Goal: Task Accomplishment & Management: Complete application form

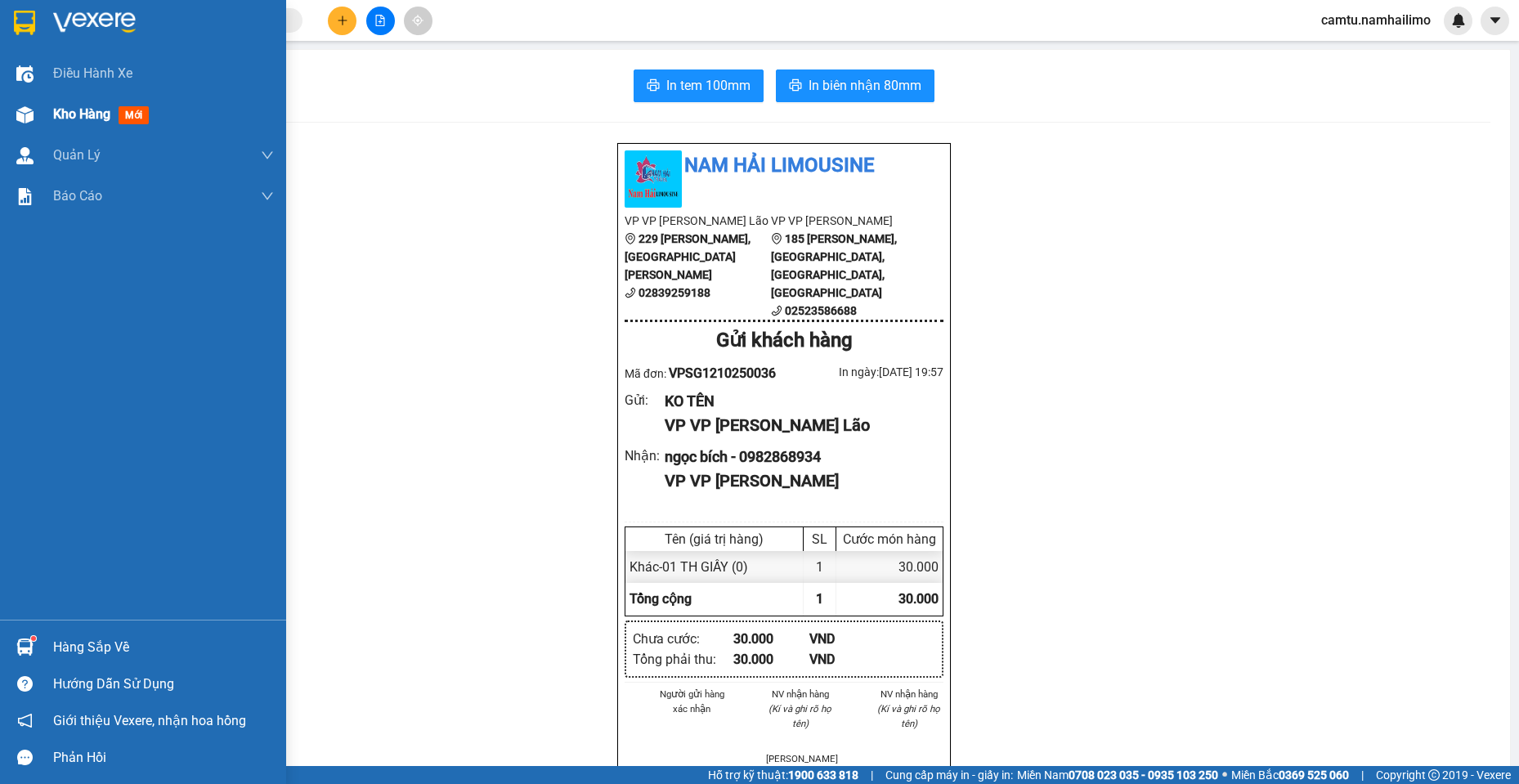
click at [56, 107] on span "Kho hàng" at bounding box center [82, 114] width 57 height 15
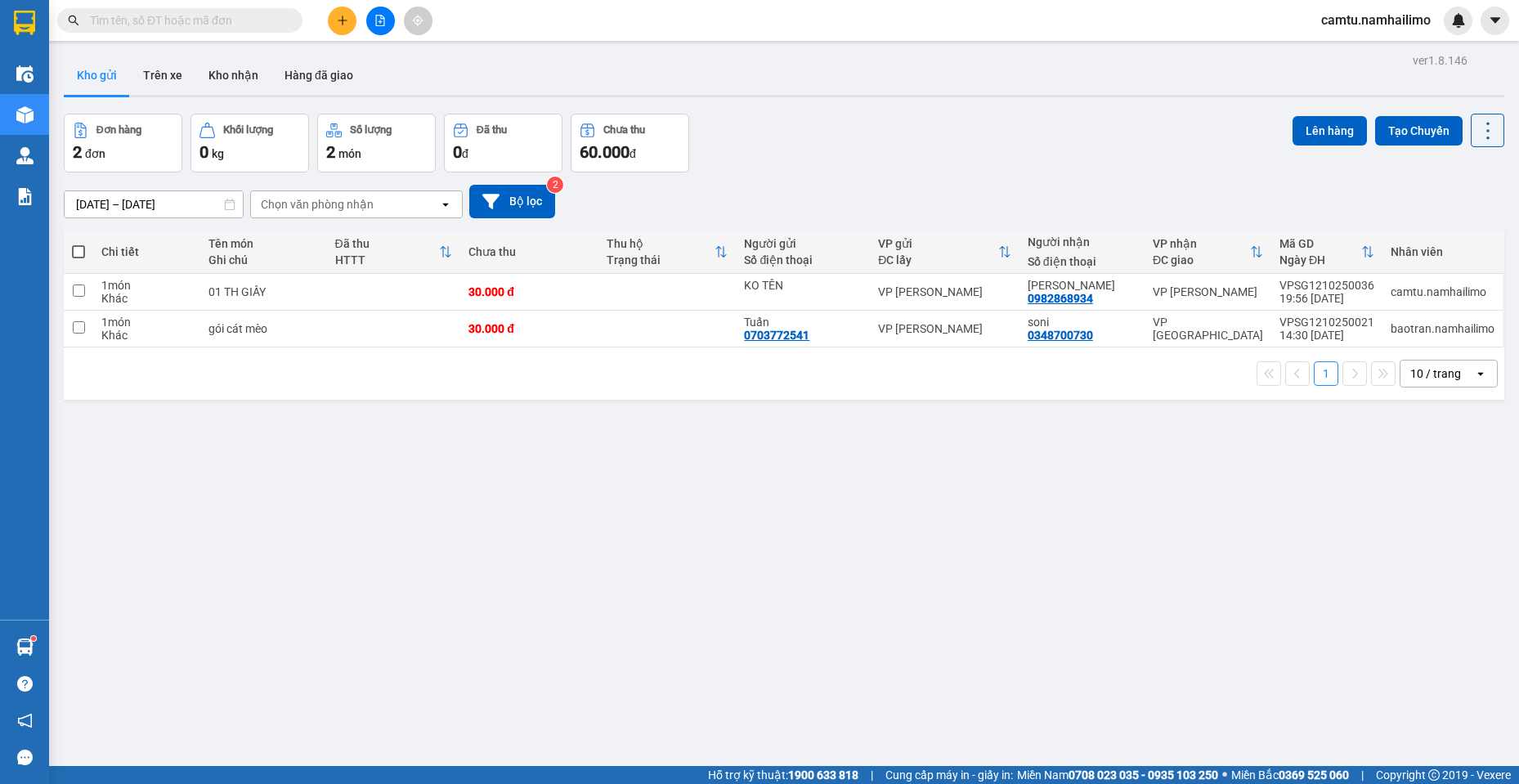
click at [356, 515] on div "ver 1.8.146 Kho gửi Trên xe Kho nhận Hàng đã giao Đơn hàng 2 đơn Khối lượng 0 k…" at bounding box center [783, 441] width 1453 height 784
click at [160, 67] on button "Trên xe" at bounding box center [163, 74] width 66 height 39
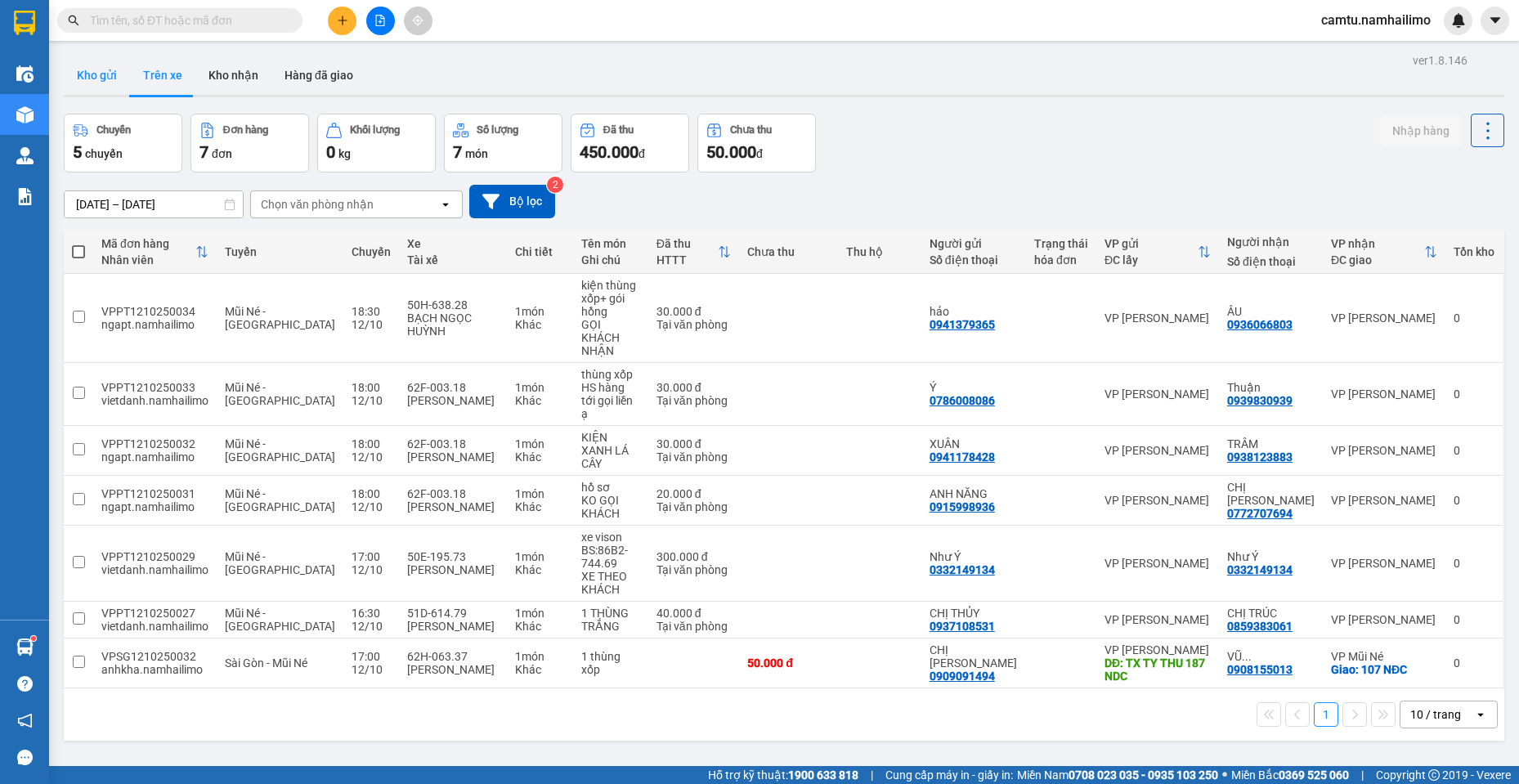
click at [89, 82] on button "Kho gửi" at bounding box center [97, 74] width 67 height 39
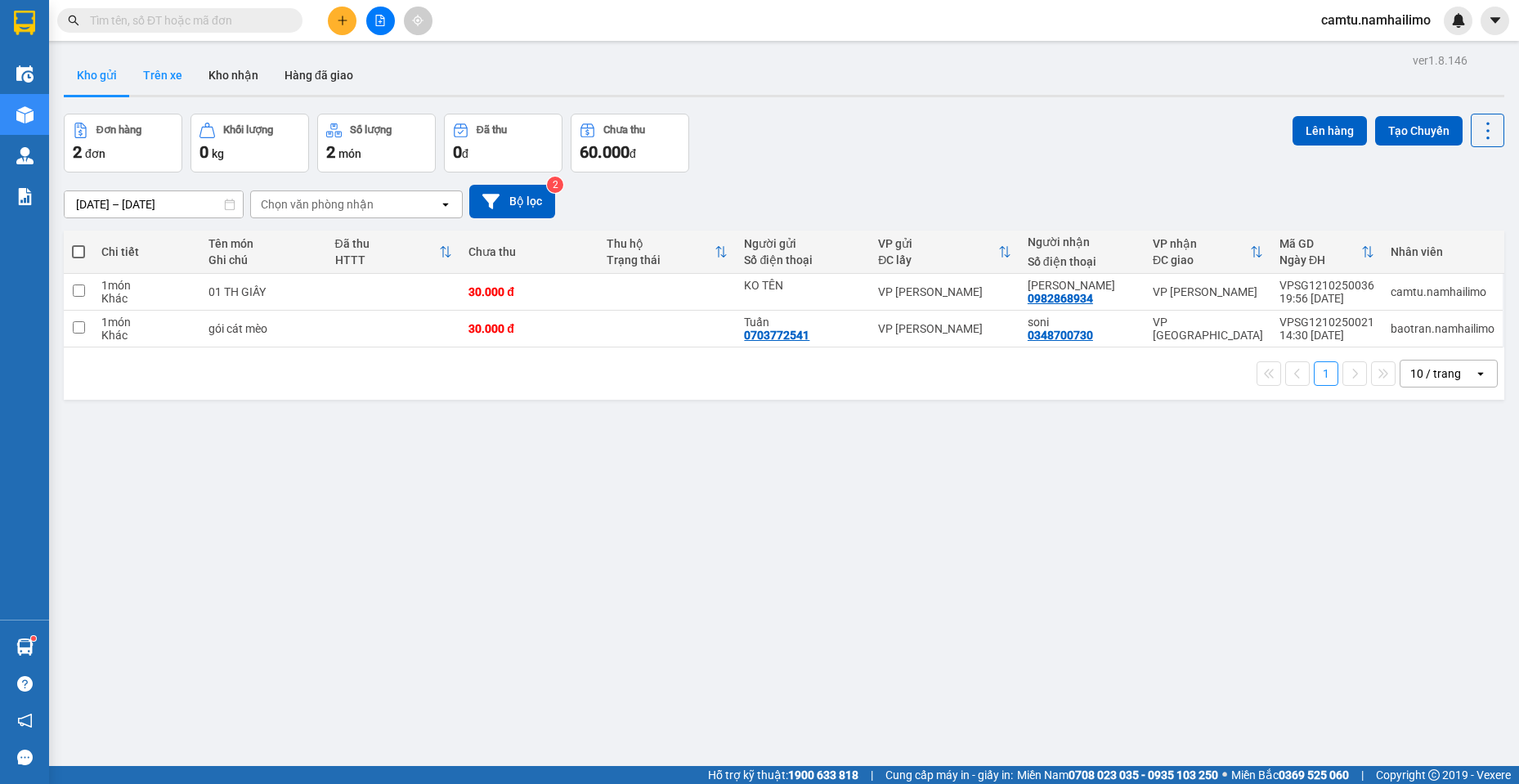
click at [185, 75] on button "Trên xe" at bounding box center [163, 74] width 66 height 39
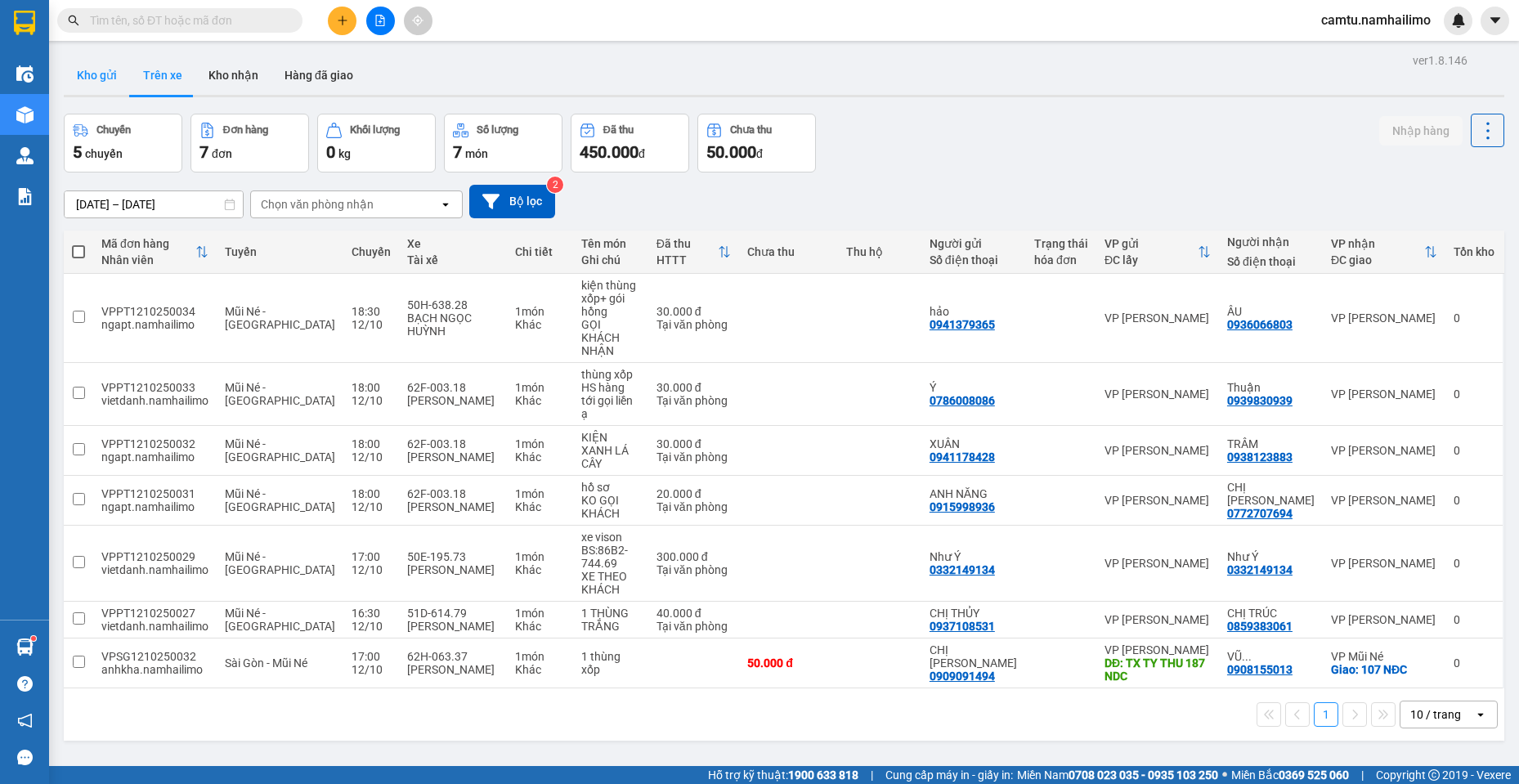
click at [85, 68] on button "Kho gửi" at bounding box center [97, 74] width 67 height 39
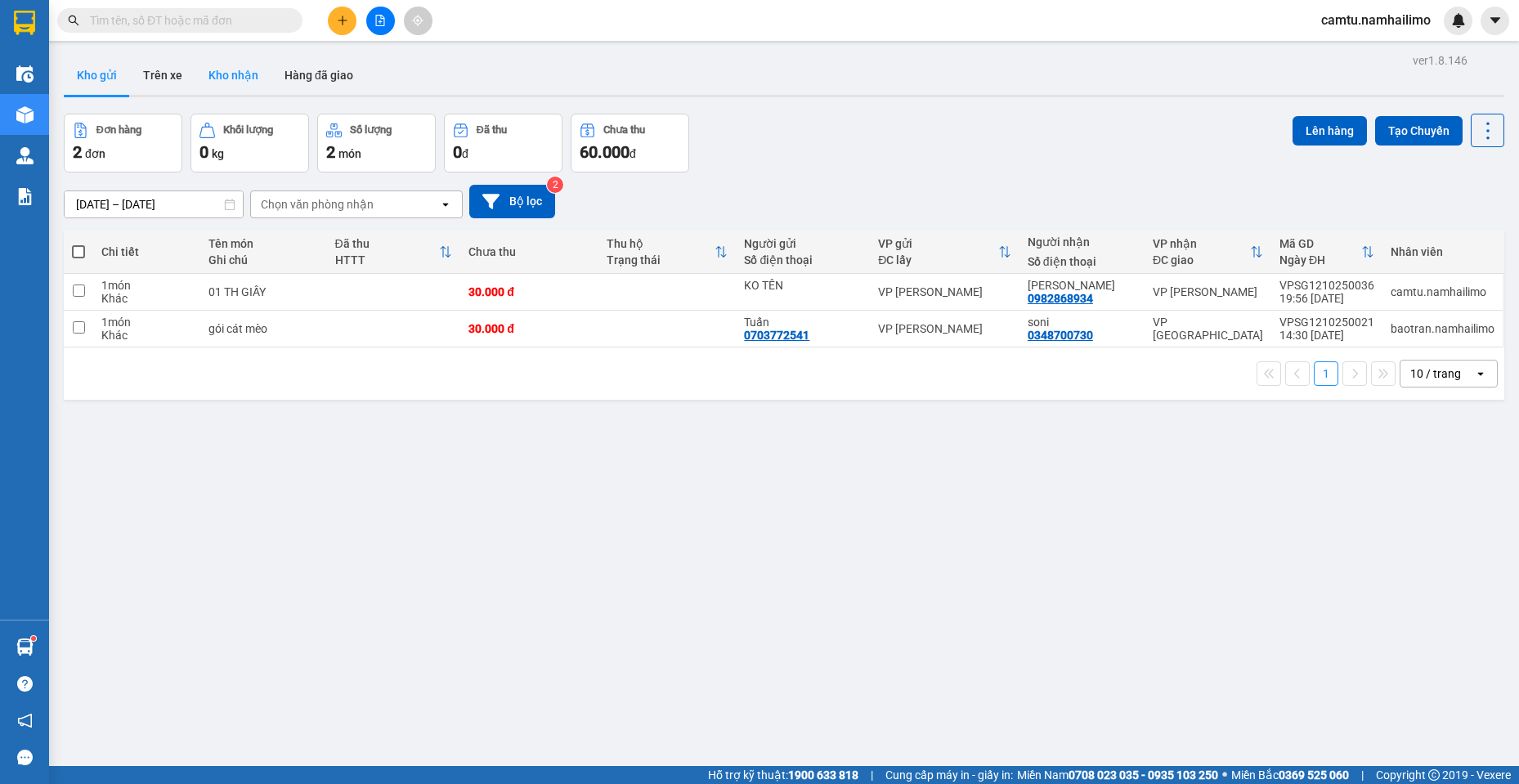
click at [223, 70] on button "Kho nhận" at bounding box center [234, 74] width 76 height 39
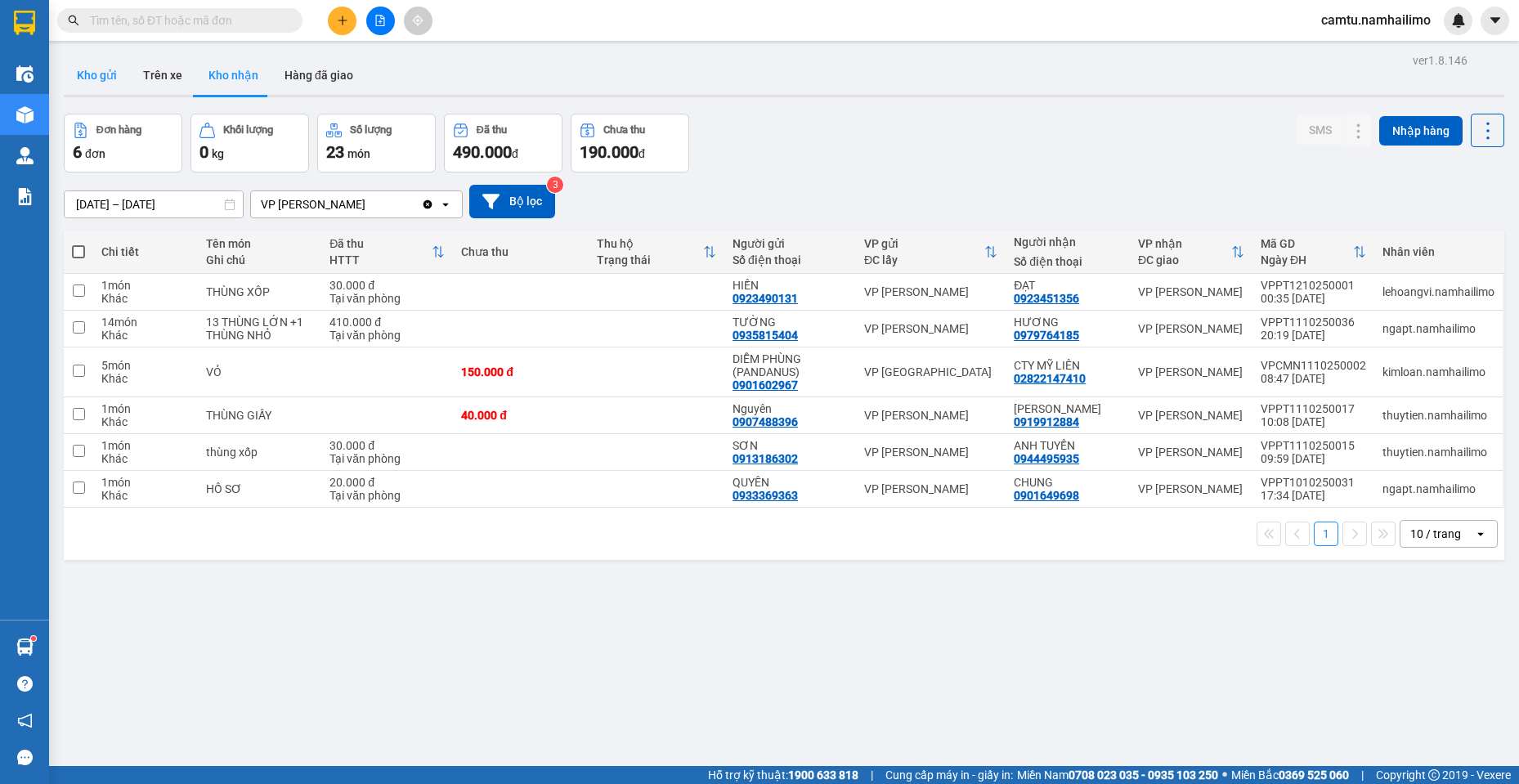
click at [99, 79] on button "Kho gửi" at bounding box center [97, 74] width 67 height 39
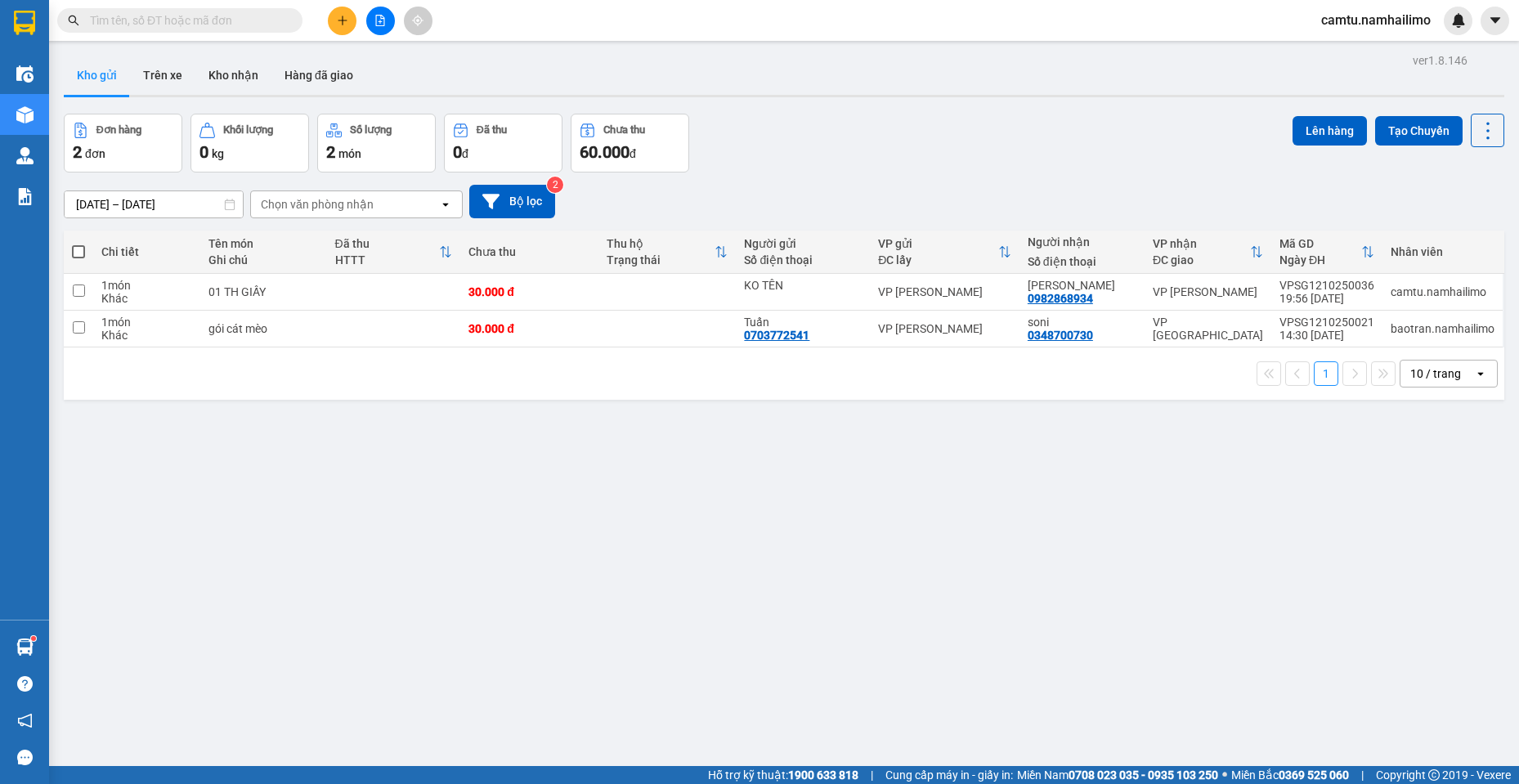
click at [634, 497] on div "ver 1.8.146 Kho gửi Trên xe Kho nhận Hàng đã giao Đơn hàng 2 đơn Khối lượng 0 k…" at bounding box center [783, 441] width 1453 height 784
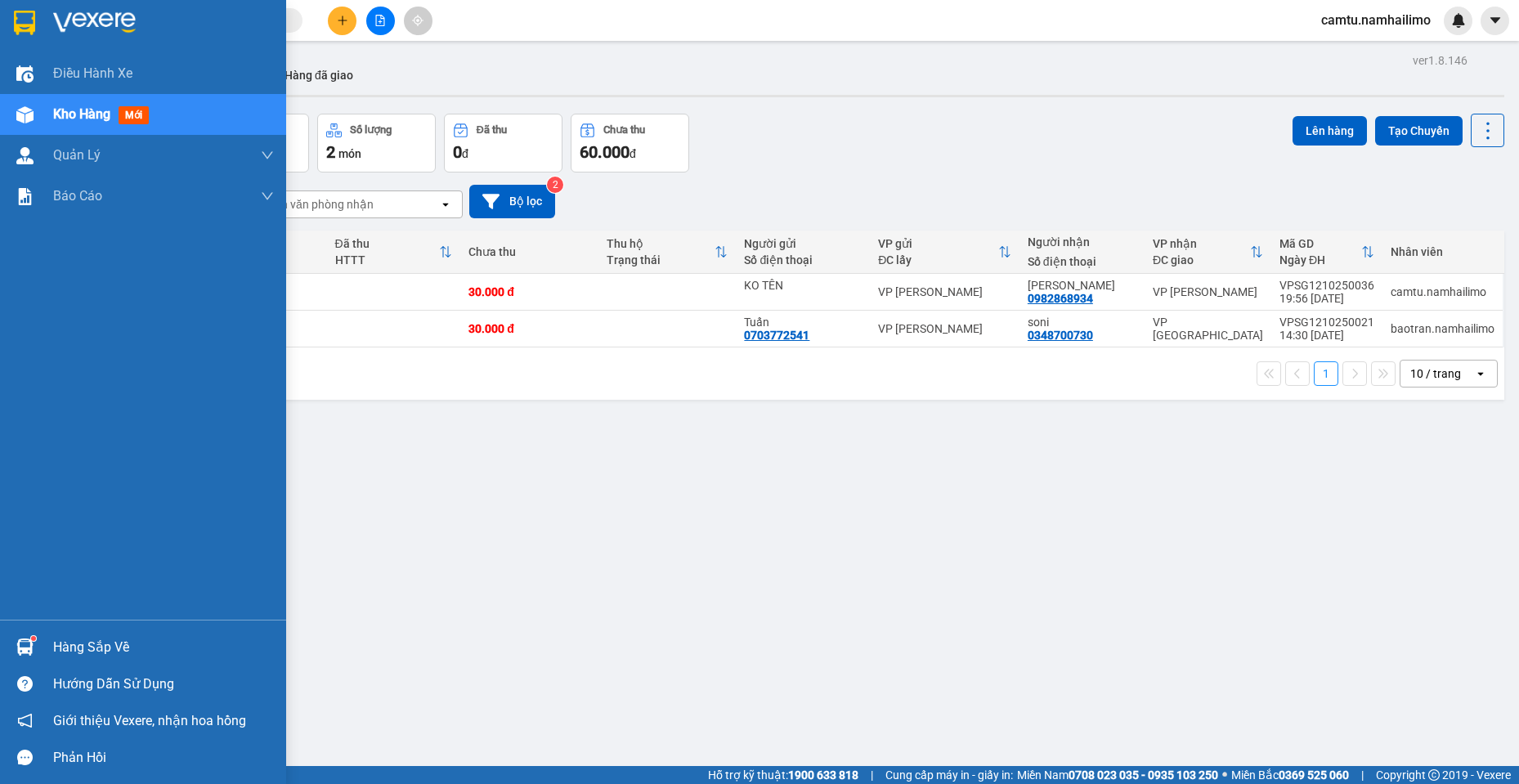
click at [53, 660] on div "Hàng sắp về" at bounding box center [143, 646] width 286 height 37
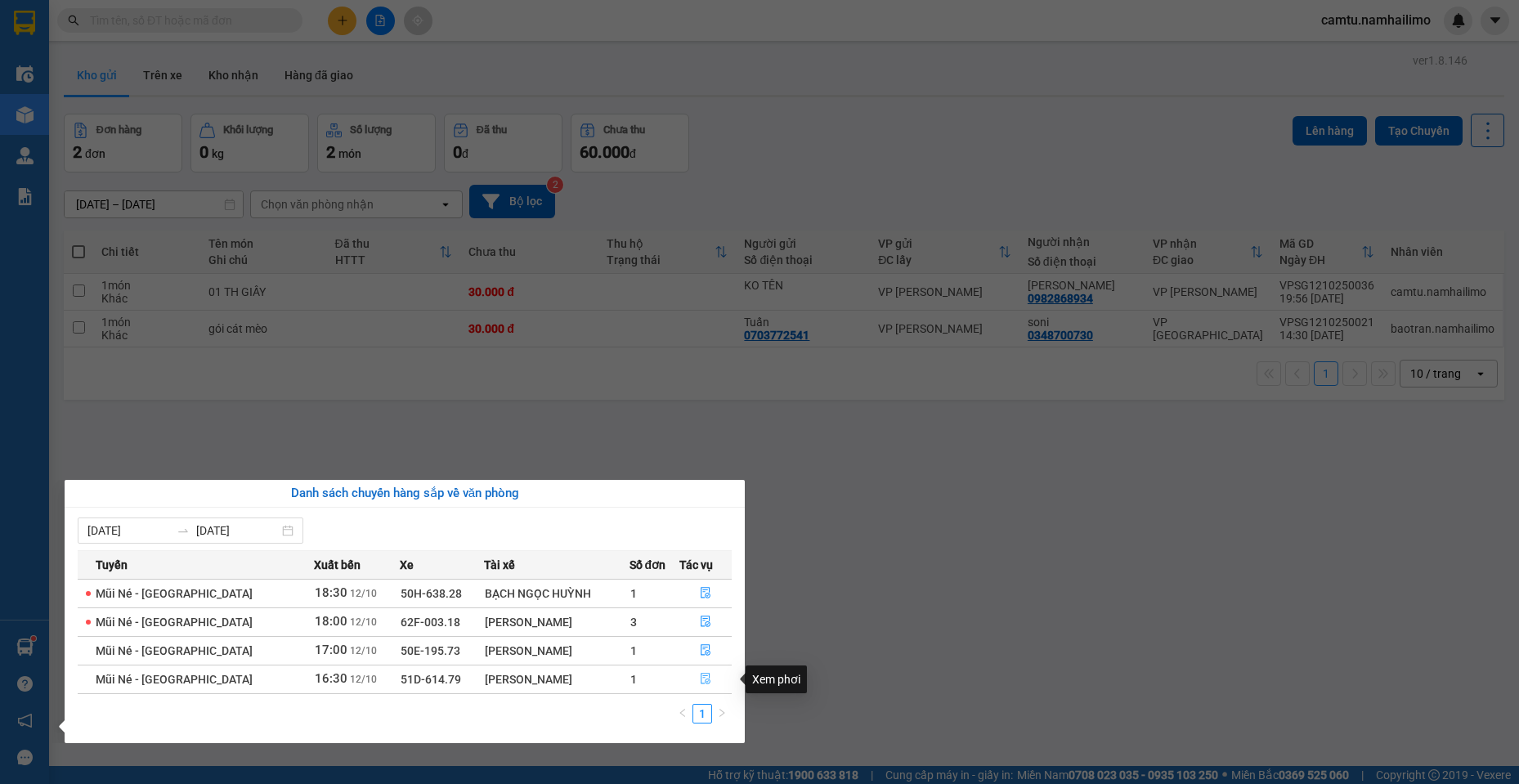
click at [701, 679] on icon "file-done" at bounding box center [705, 679] width 11 height 11
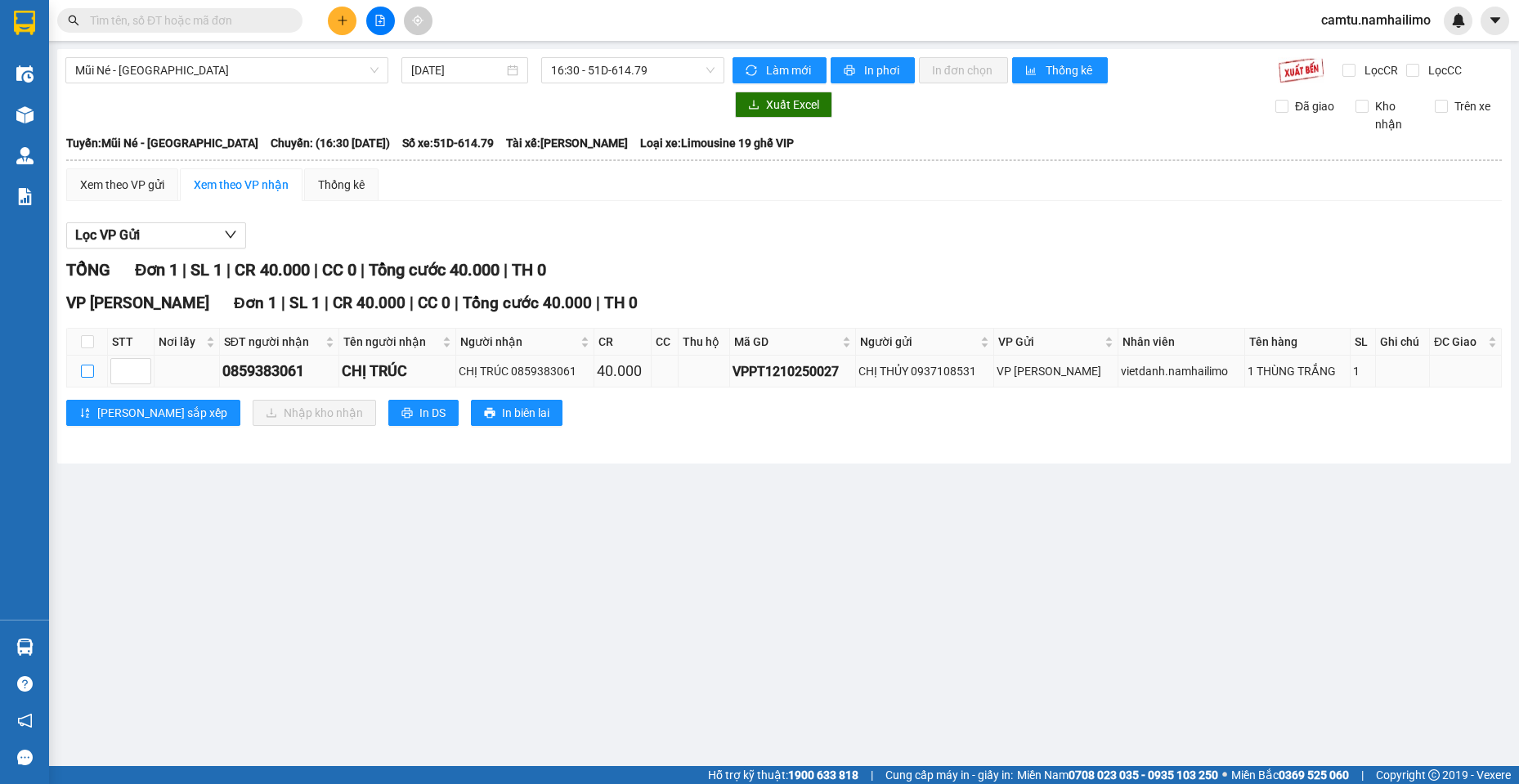
click at [82, 376] on input "checkbox" at bounding box center [87, 372] width 13 height 13
checkbox input "true"
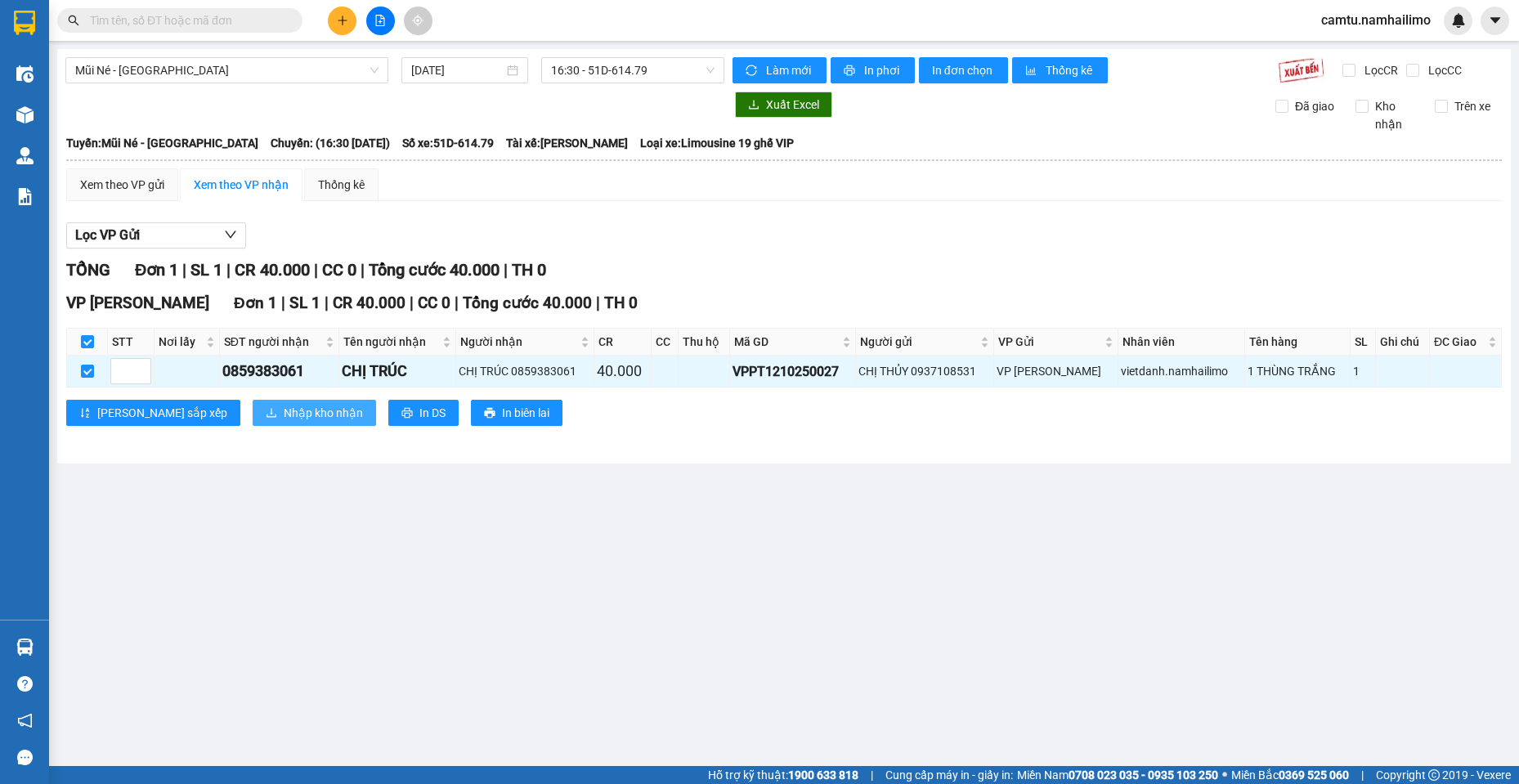
click at [283, 418] on span "Nhập kho nhận" at bounding box center [322, 412] width 79 height 18
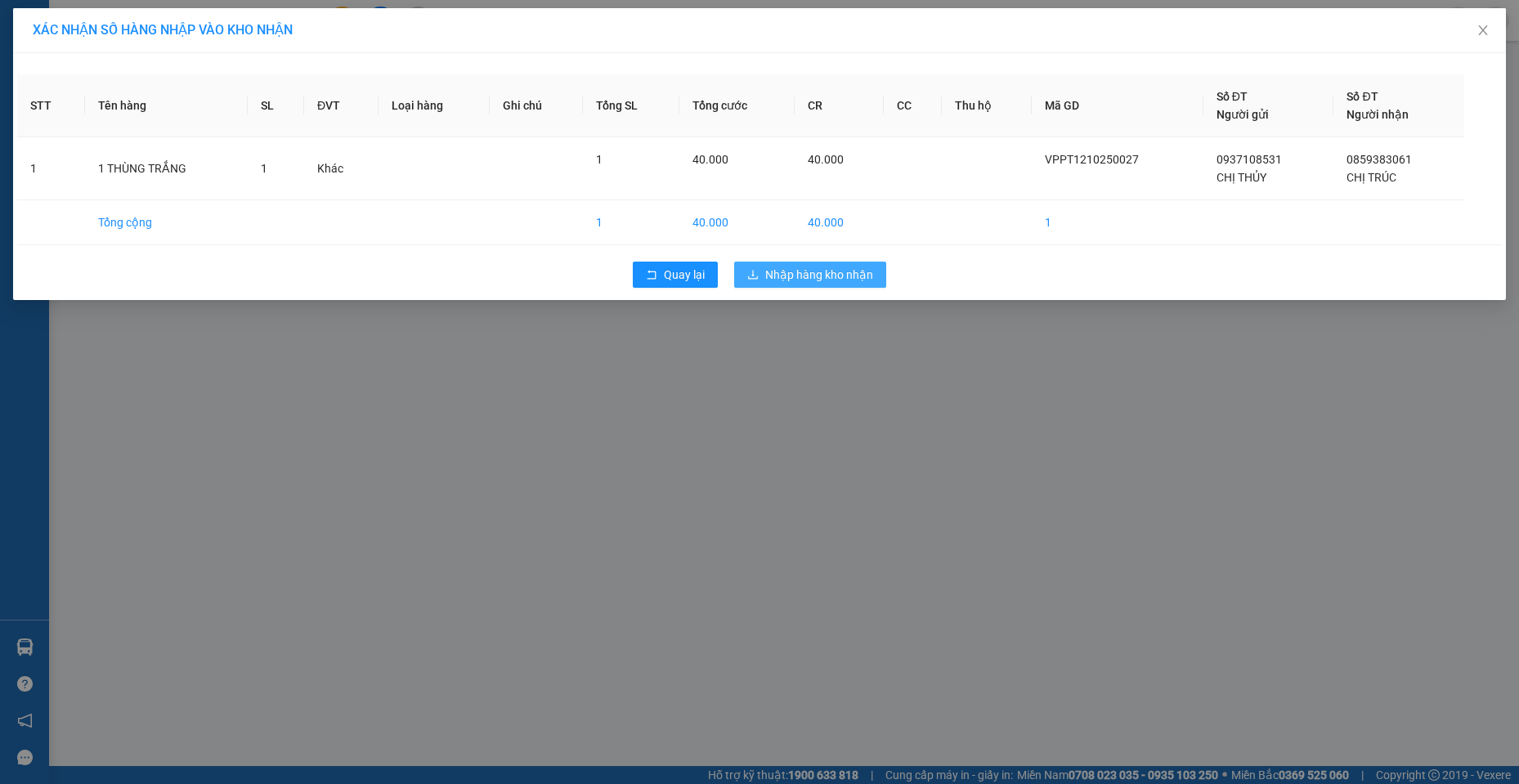
click at [835, 284] on button "Nhập hàng kho nhận" at bounding box center [810, 275] width 152 height 27
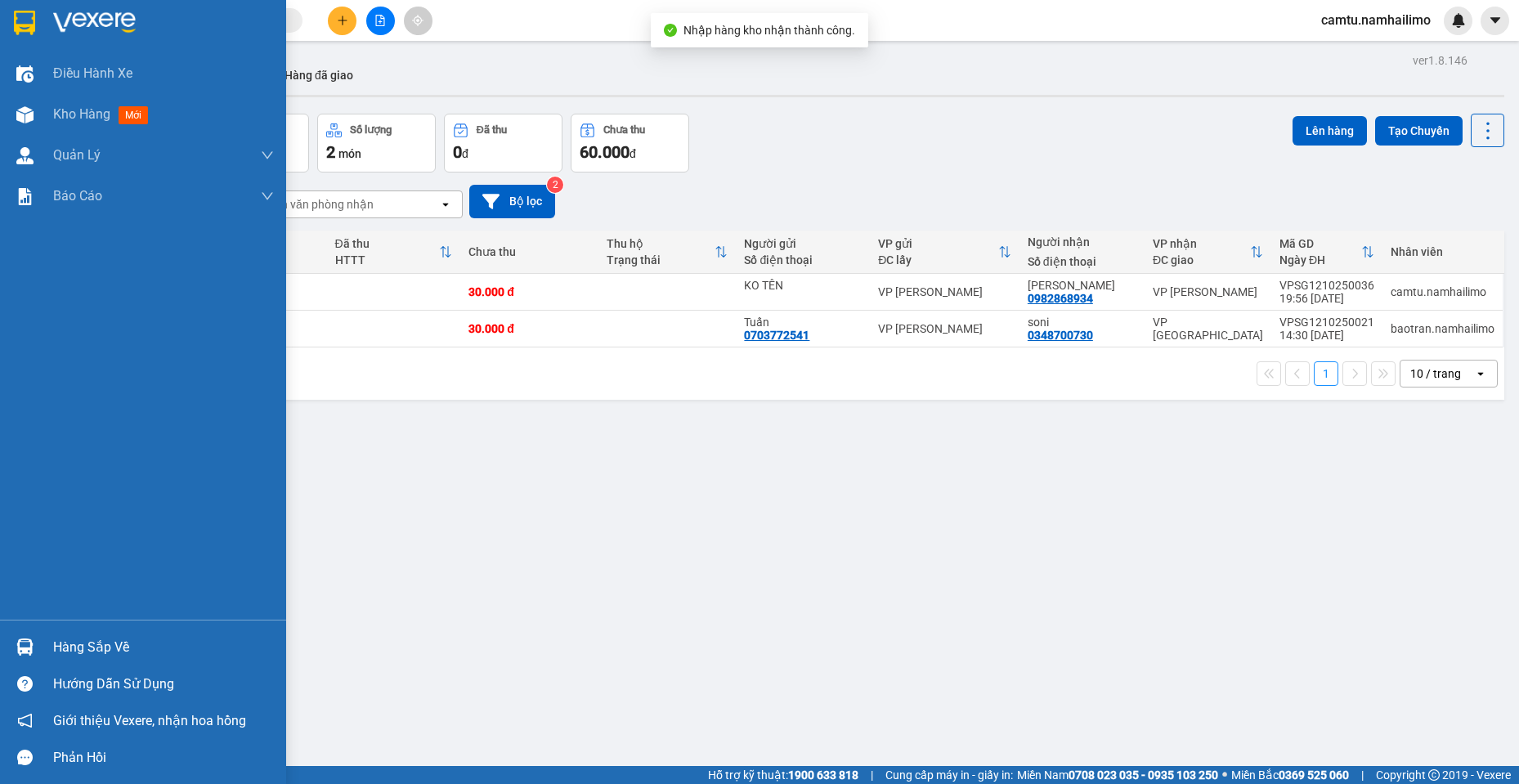
click at [16, 646] on img at bounding box center [25, 647] width 17 height 17
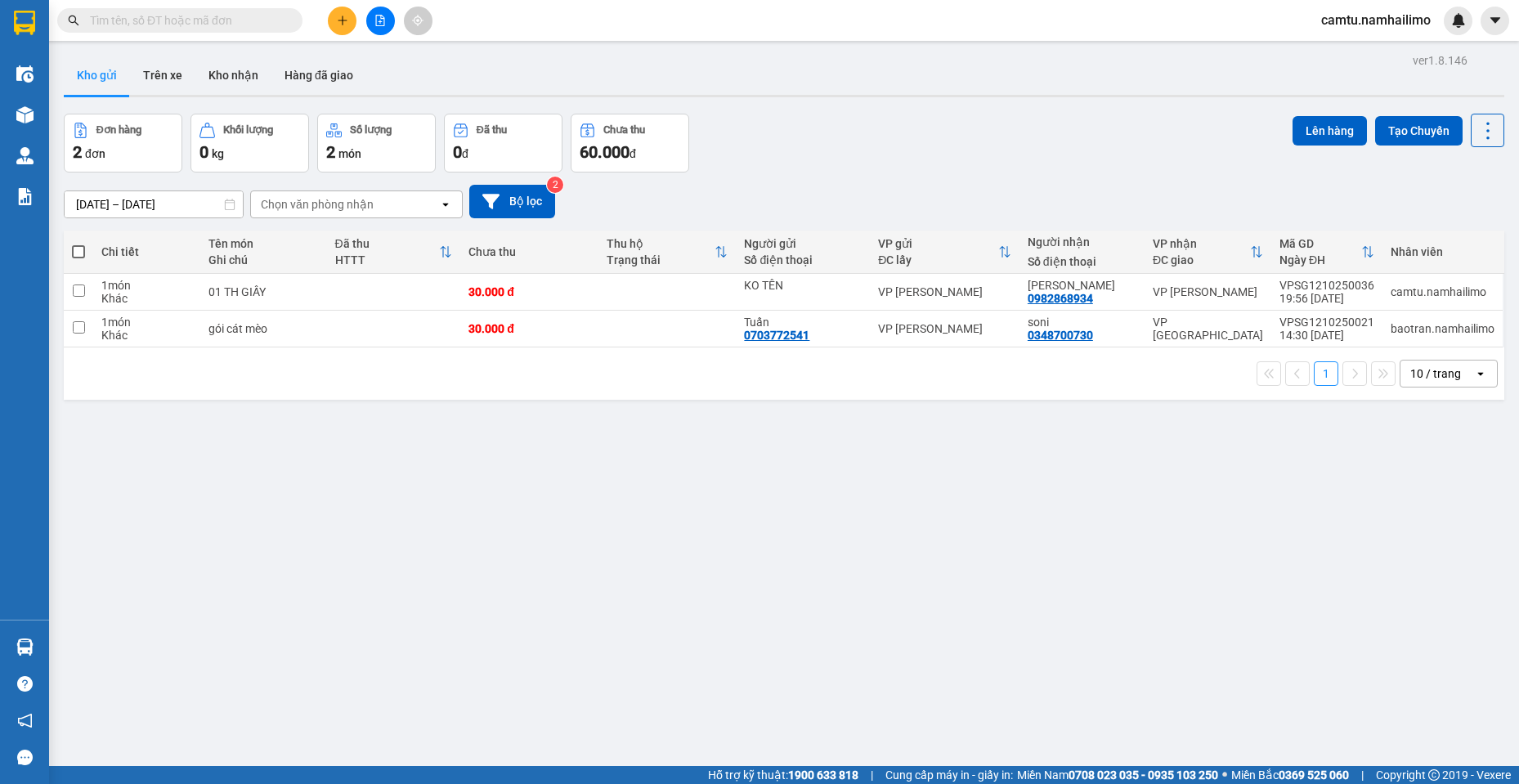
click at [887, 604] on section "Kết quả tìm kiếm ( 0 ) Bộ lọc No Data camtu.namhailimo Điều hành xe Kho hàng mớ…" at bounding box center [760, 392] width 1519 height 784
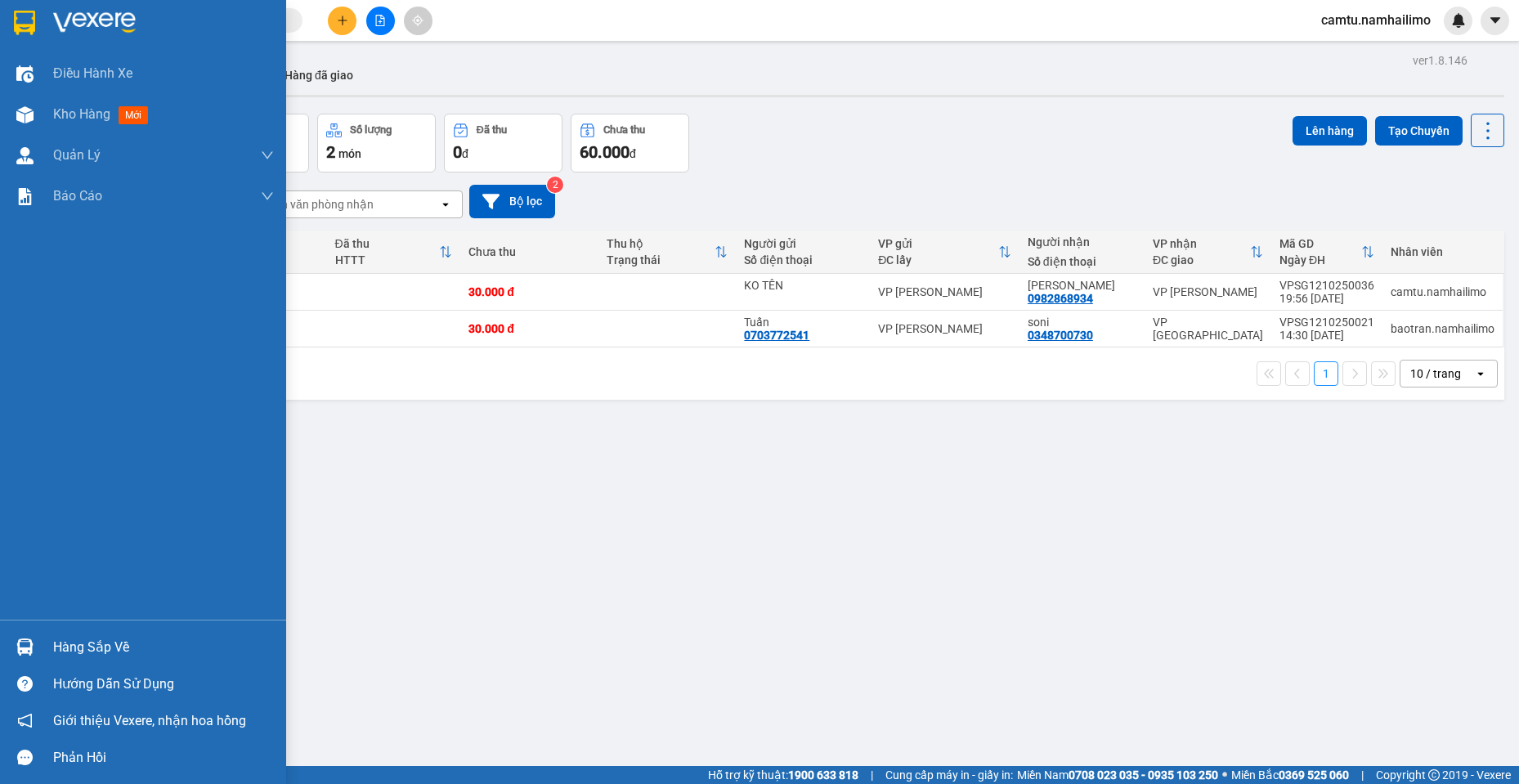
click at [57, 646] on div "Hàng sắp về" at bounding box center [163, 647] width 221 height 25
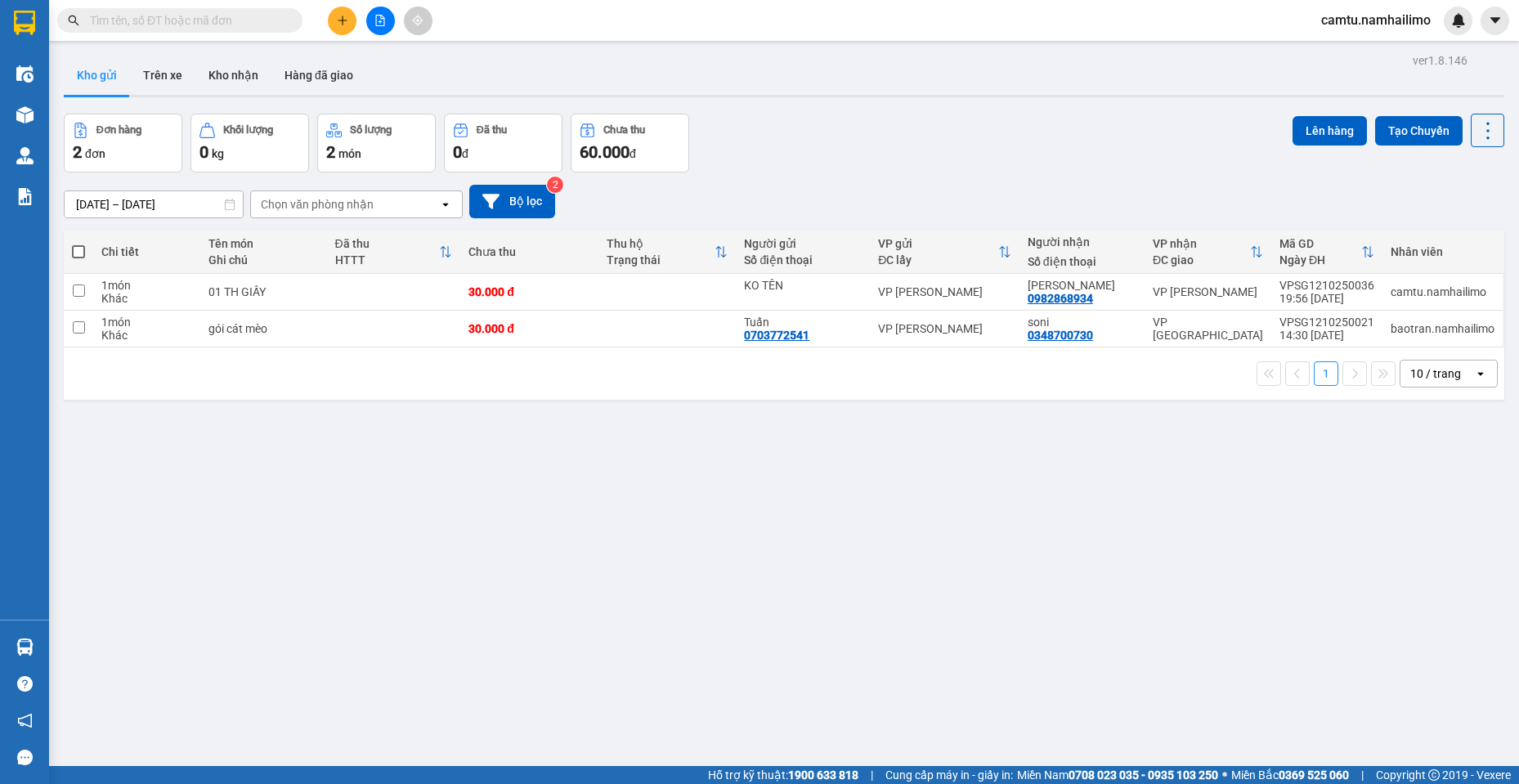
click at [1009, 641] on section "Kết quả tìm kiếm ( 0 ) Bộ lọc No Data camtu.namhailimo Điều hành xe Kho hàng mớ…" at bounding box center [760, 392] width 1519 height 784
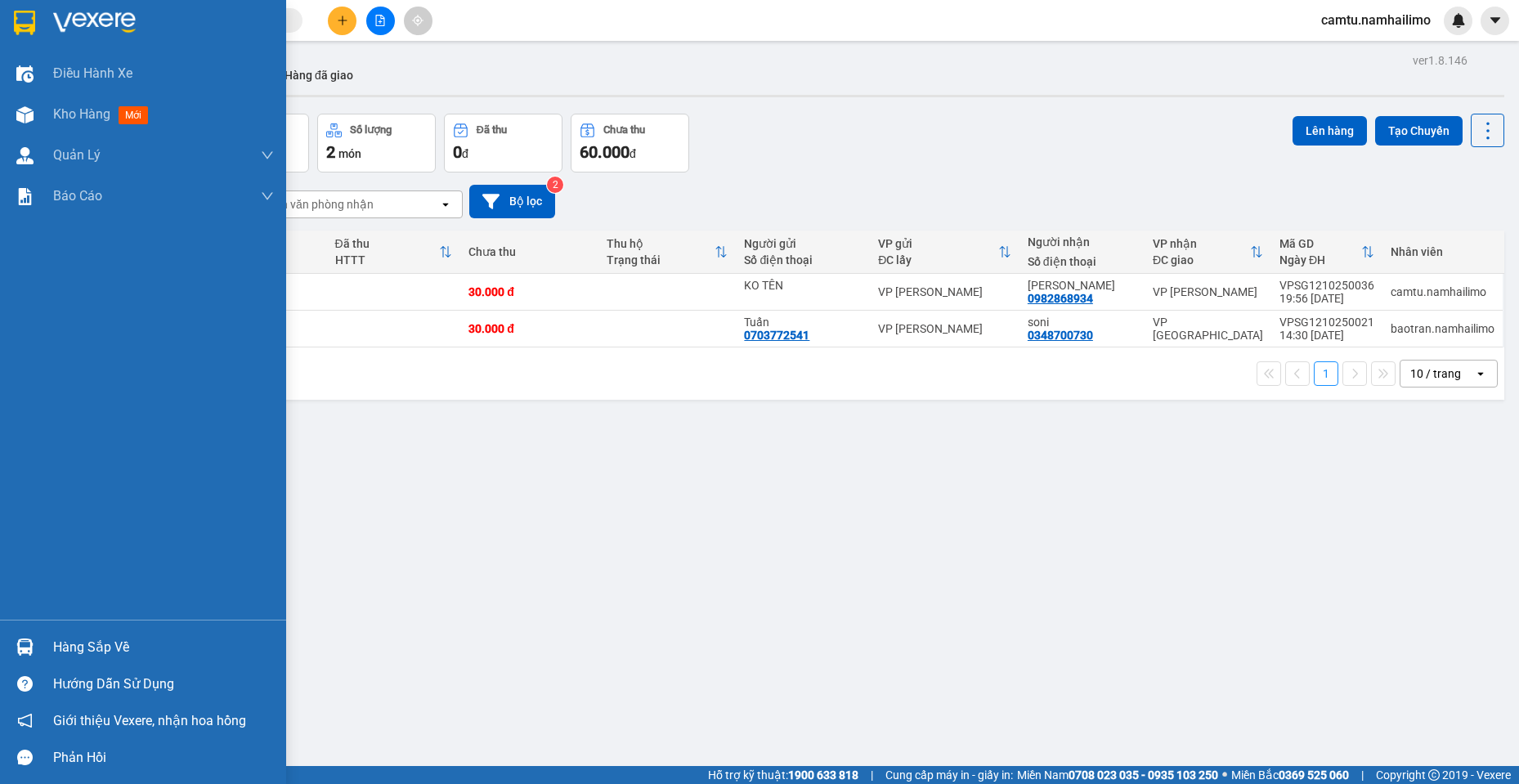
click at [46, 655] on div "Hàng sắp về" at bounding box center [143, 646] width 286 height 37
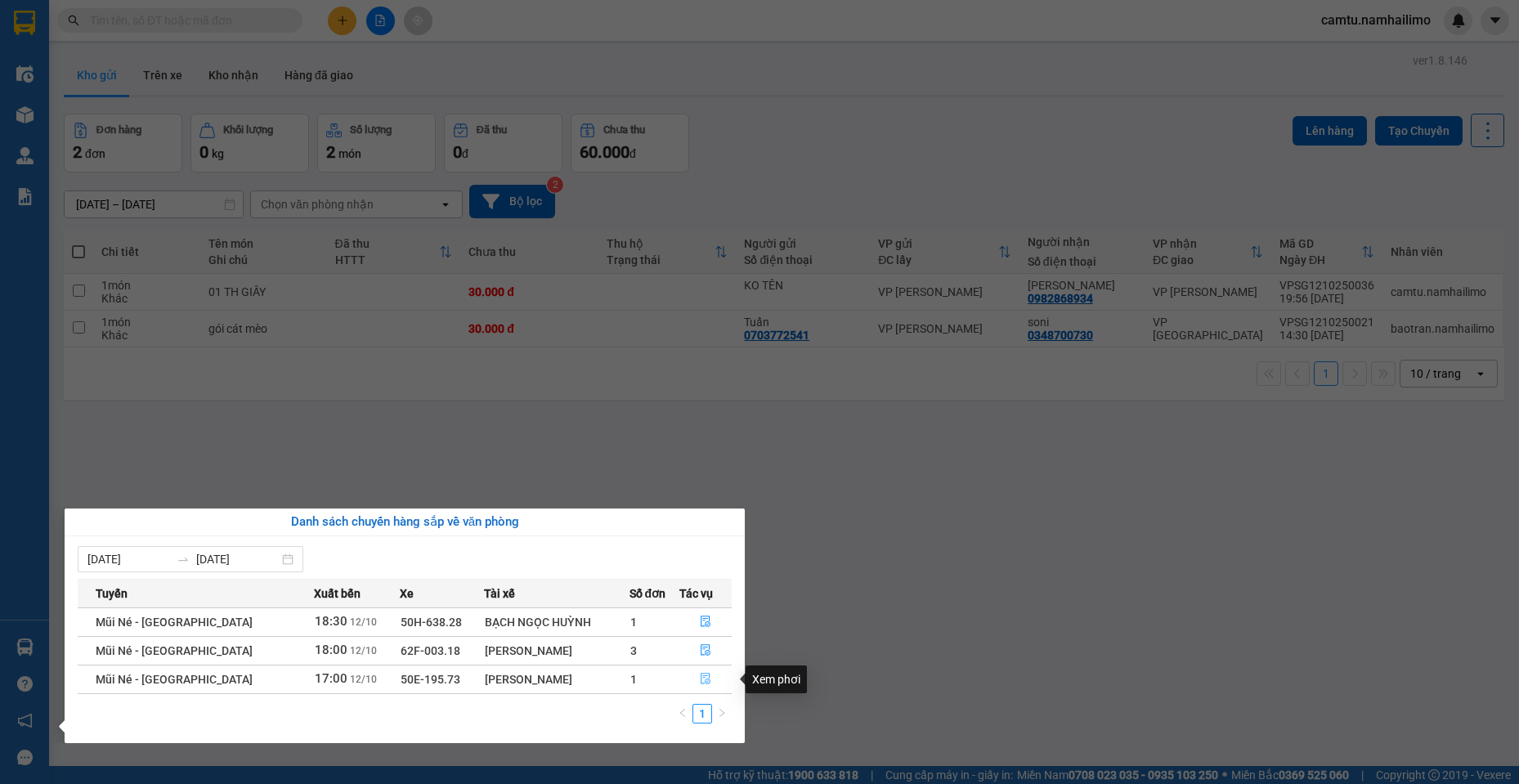
click at [706, 685] on span "file-done" at bounding box center [705, 679] width 11 height 13
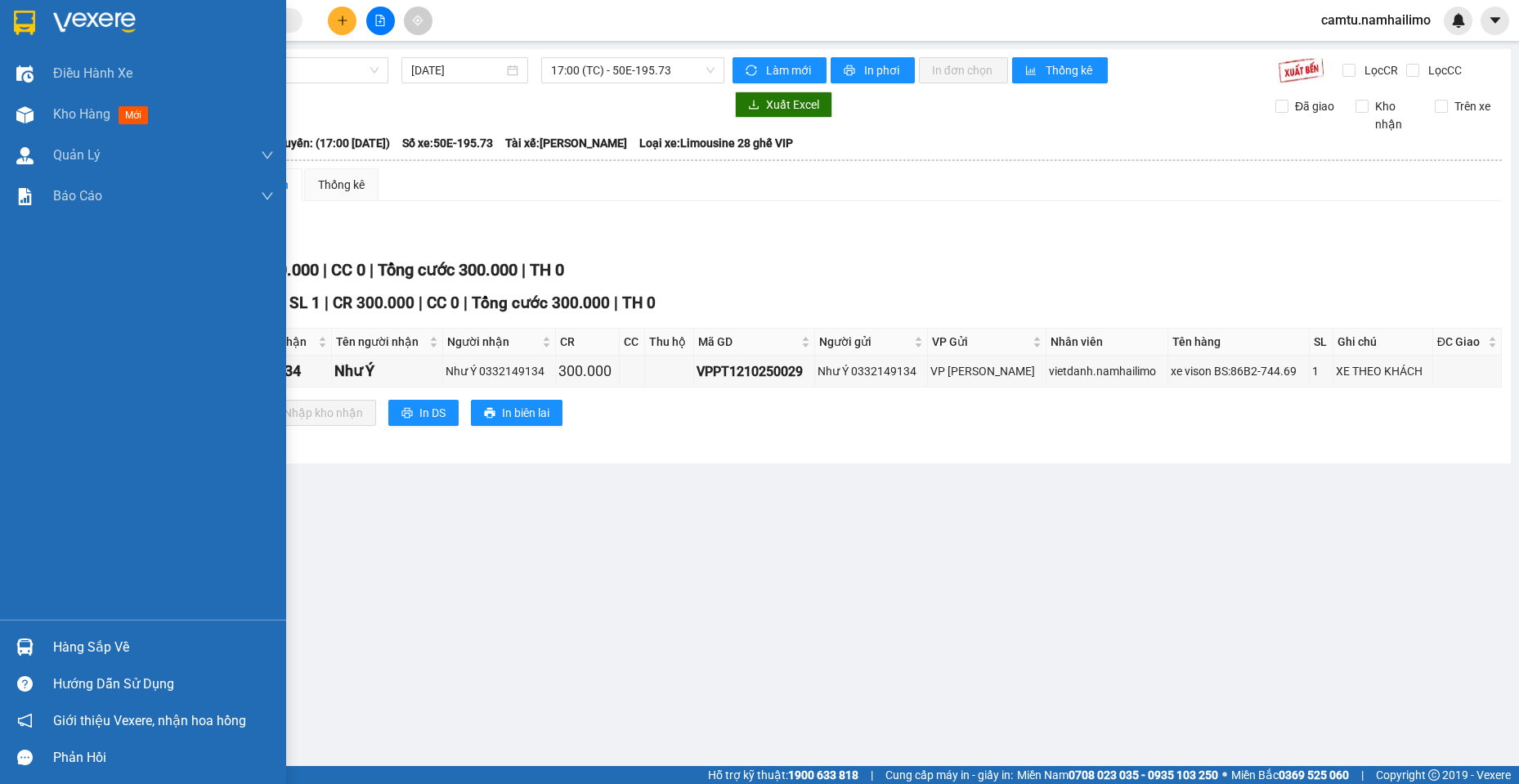
click at [31, 649] on img at bounding box center [25, 647] width 17 height 17
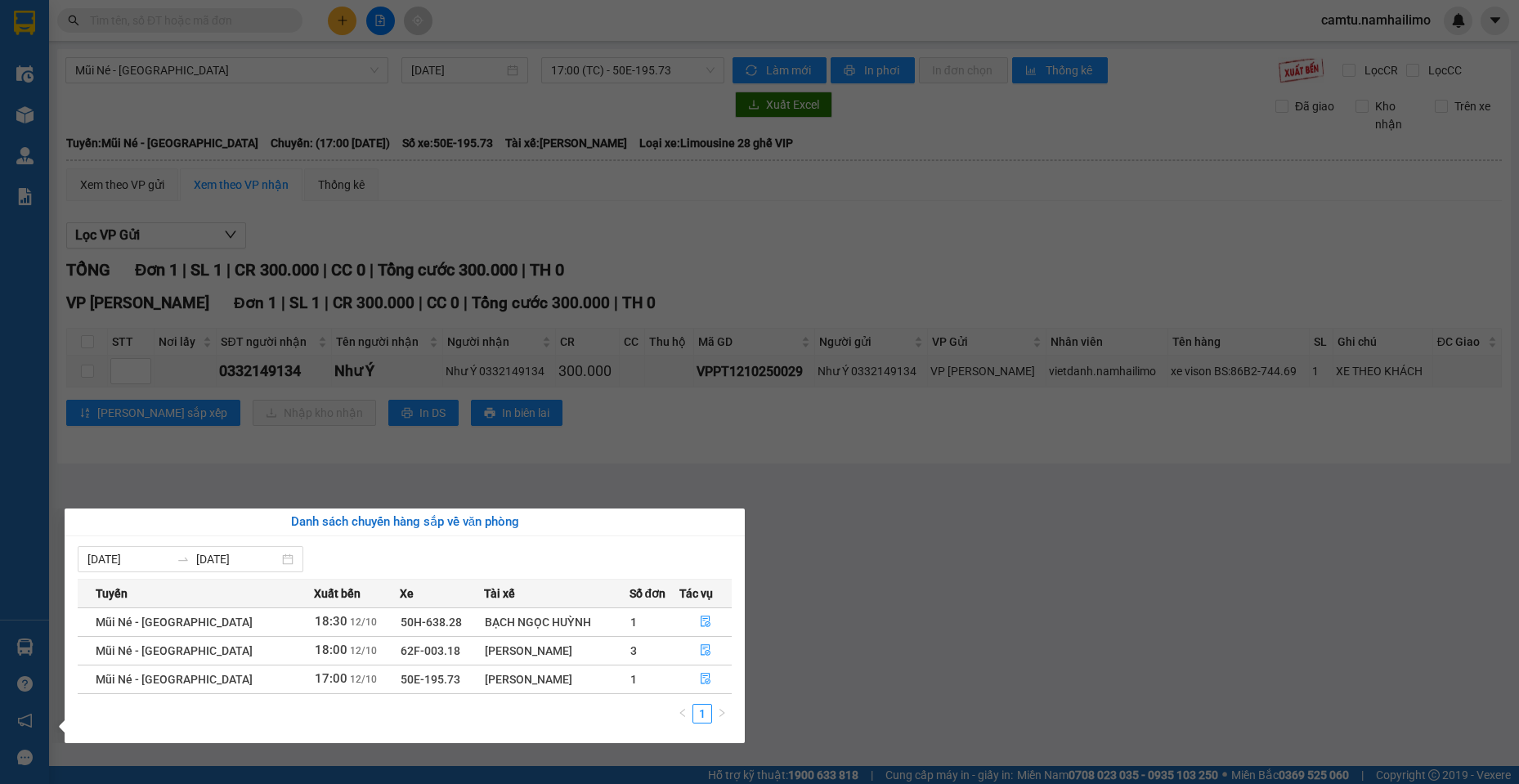
click at [1194, 626] on section "Kết quả tìm kiếm ( 0 ) Bộ lọc No Data camtu.namhailimo Điều hành xe Kho hàng mớ…" at bounding box center [760, 392] width 1519 height 784
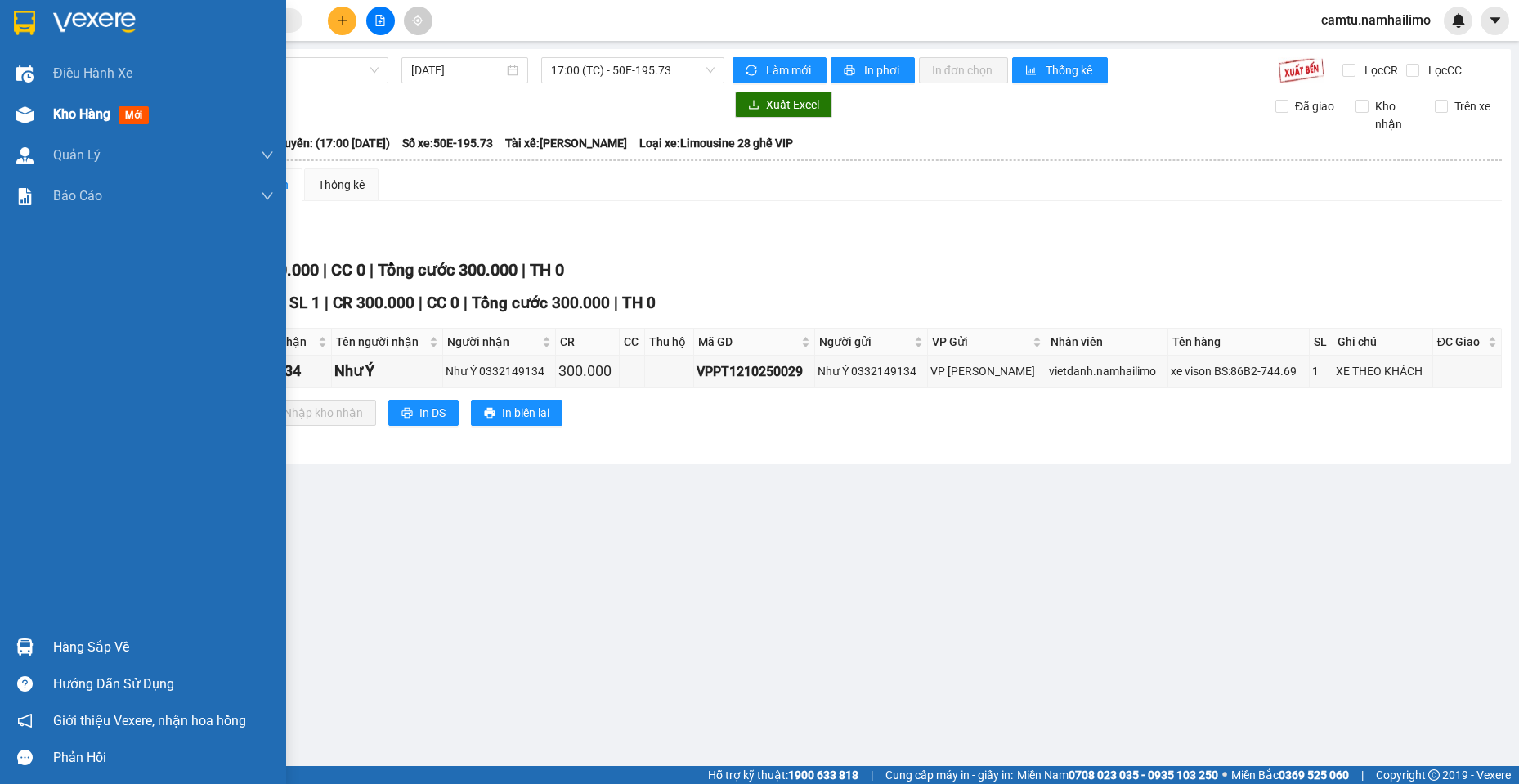
click at [36, 119] on div at bounding box center [25, 115] width 29 height 29
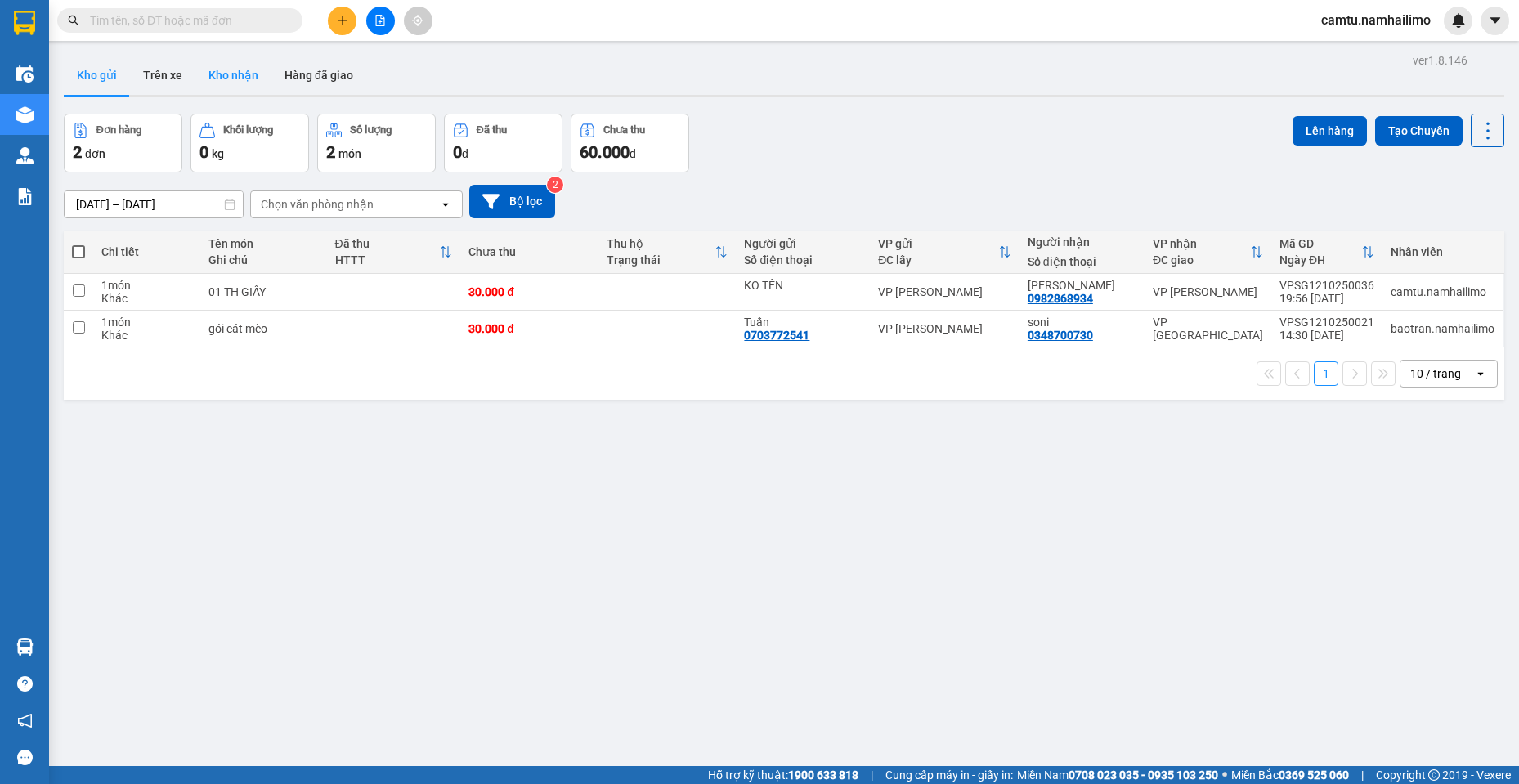
click at [241, 67] on button "Kho nhận" at bounding box center [234, 74] width 76 height 39
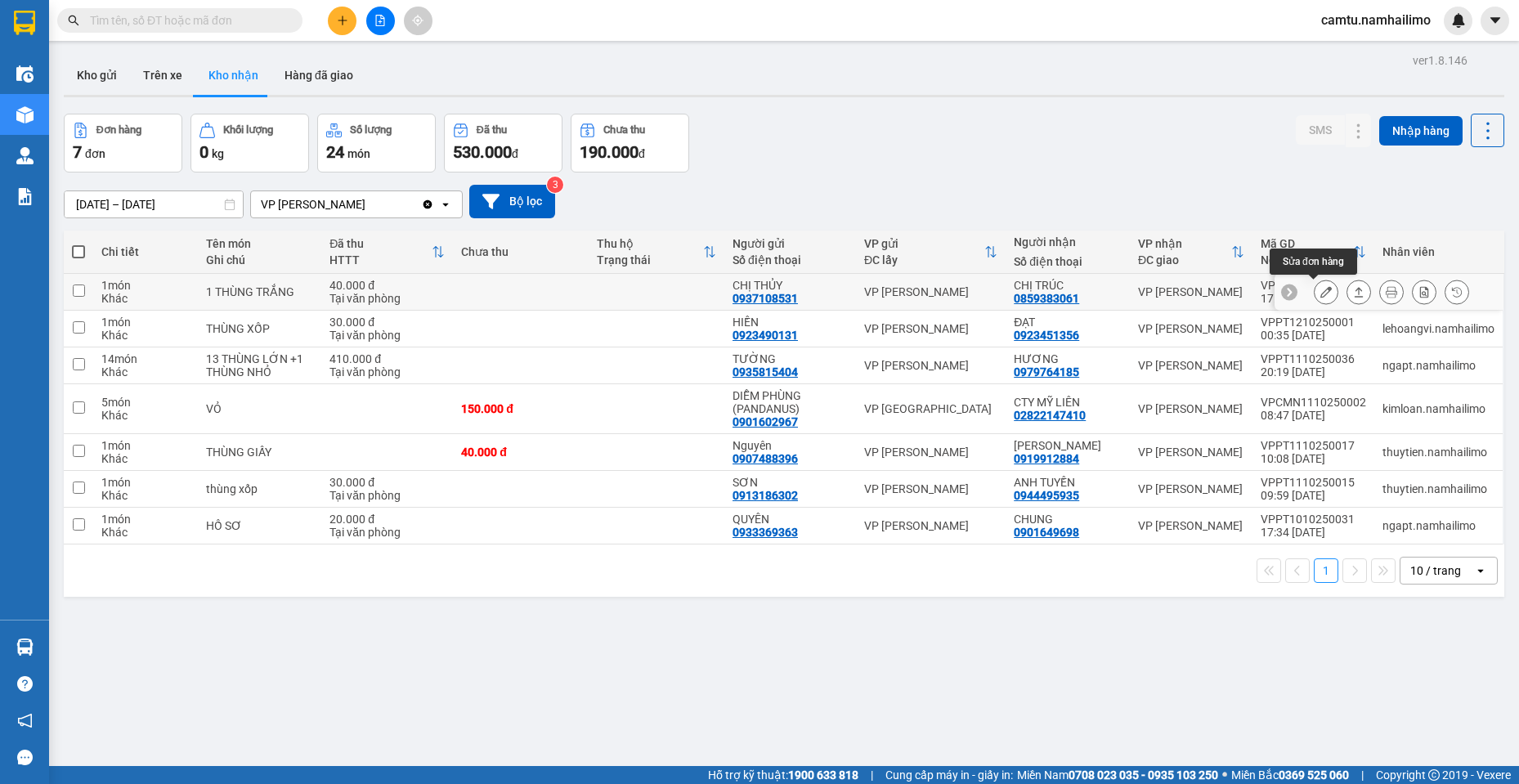
click at [1320, 288] on icon at bounding box center [1326, 292] width 11 height 11
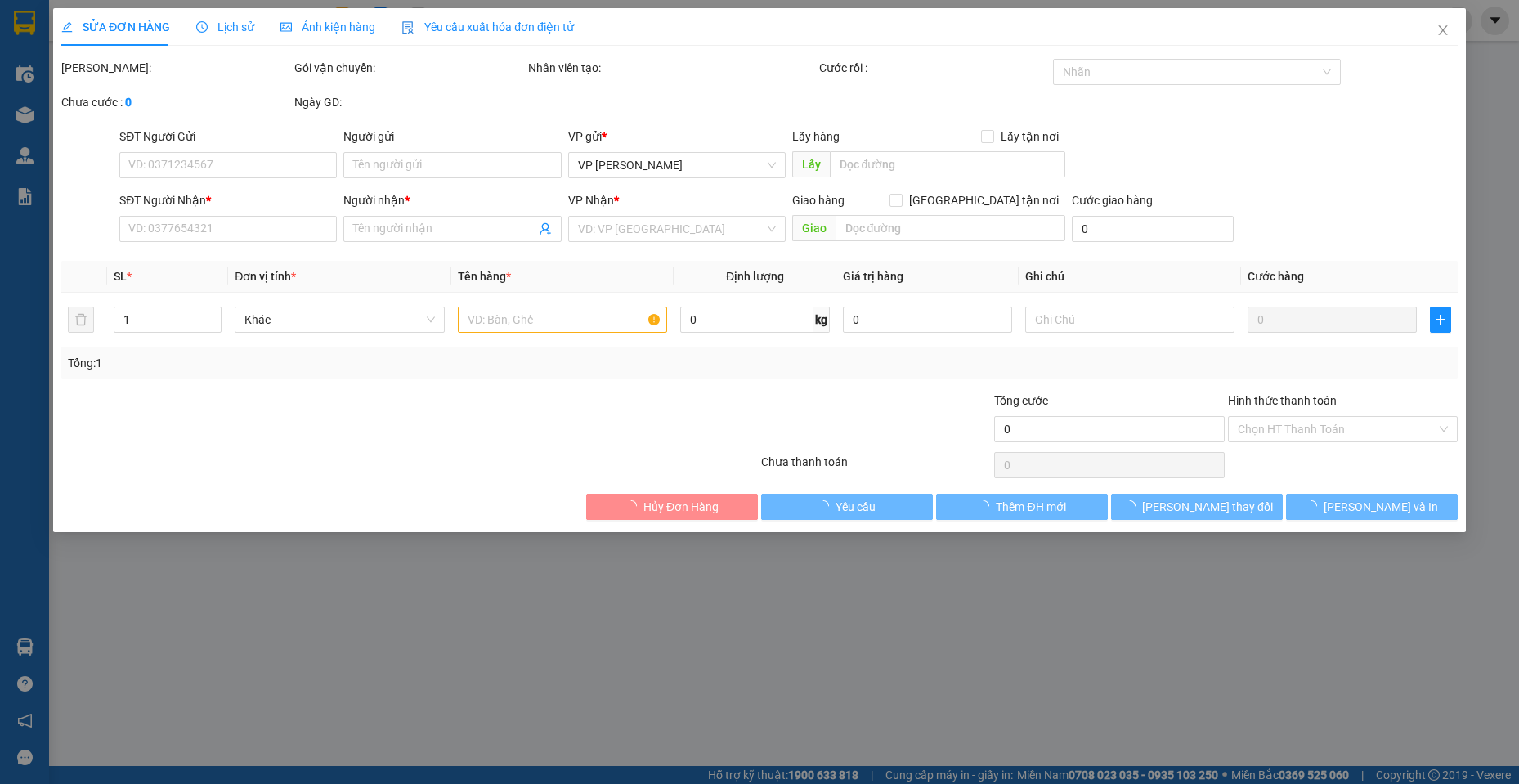
type input "0937108531"
type input "CHỊ THỦY"
type input "0859383061"
type input "CHỊ TRÚC"
type input "40.000"
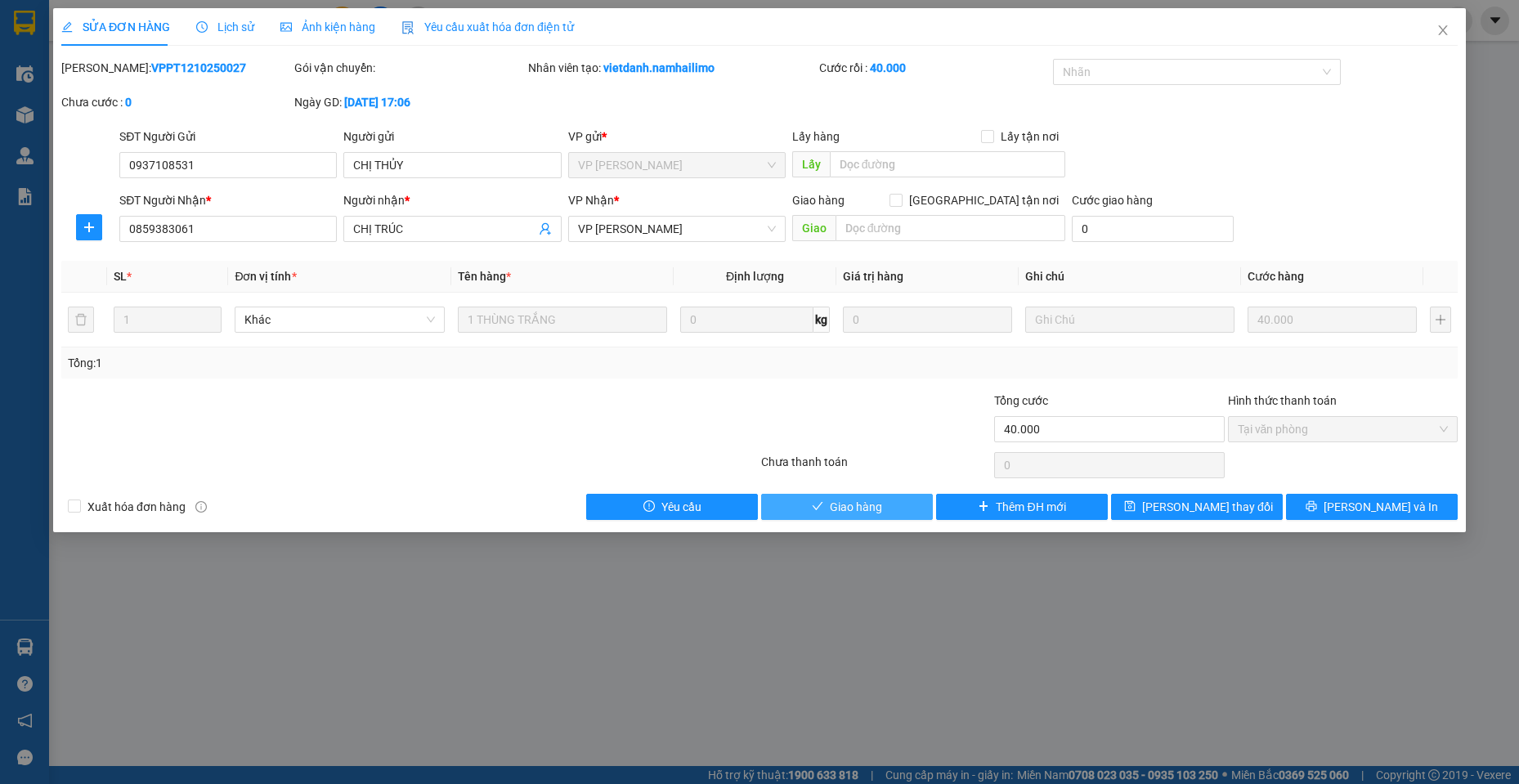
click at [847, 507] on span "Giao hàng" at bounding box center [856, 507] width 52 height 18
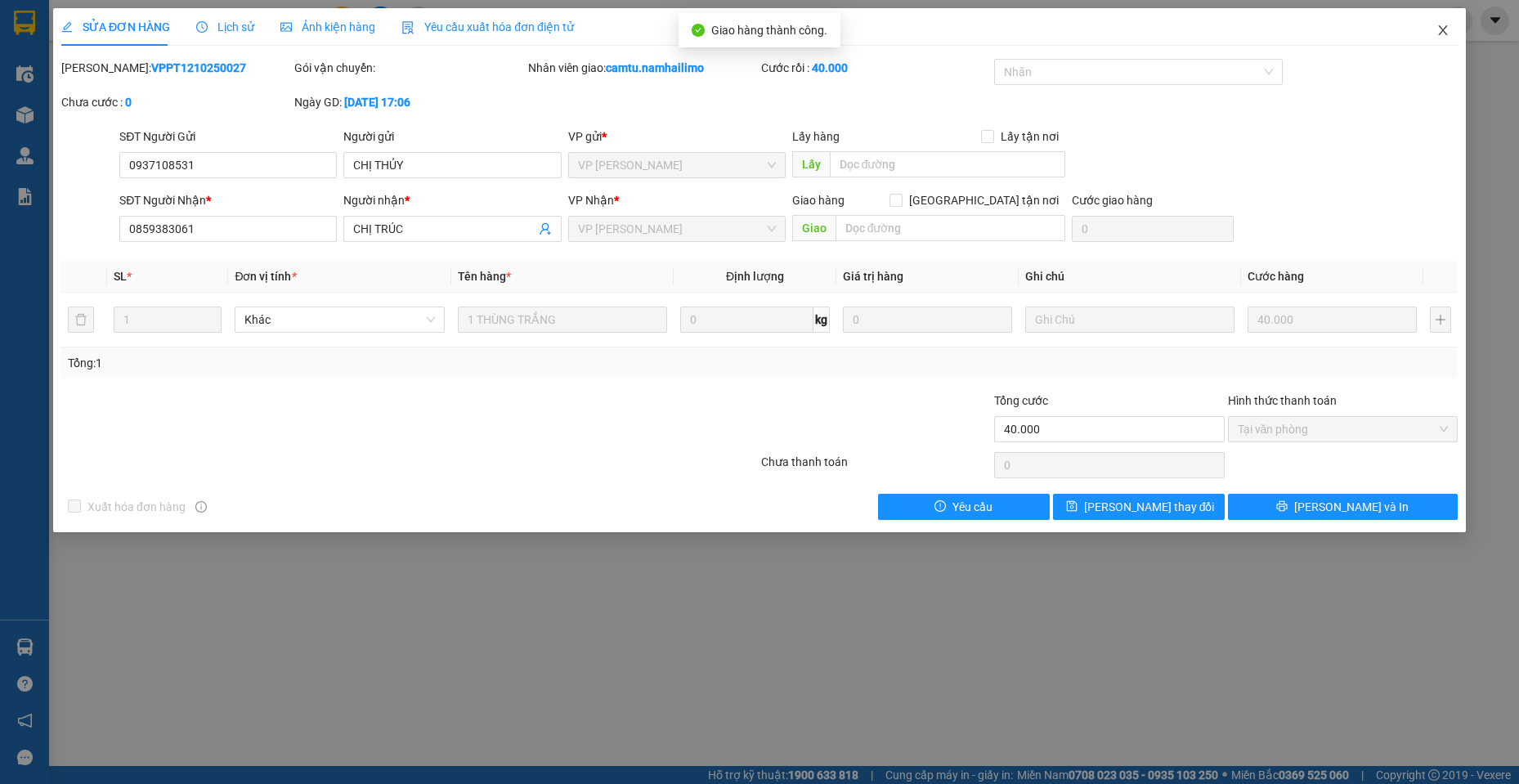
click at [1443, 27] on icon "close" at bounding box center [1443, 30] width 13 height 13
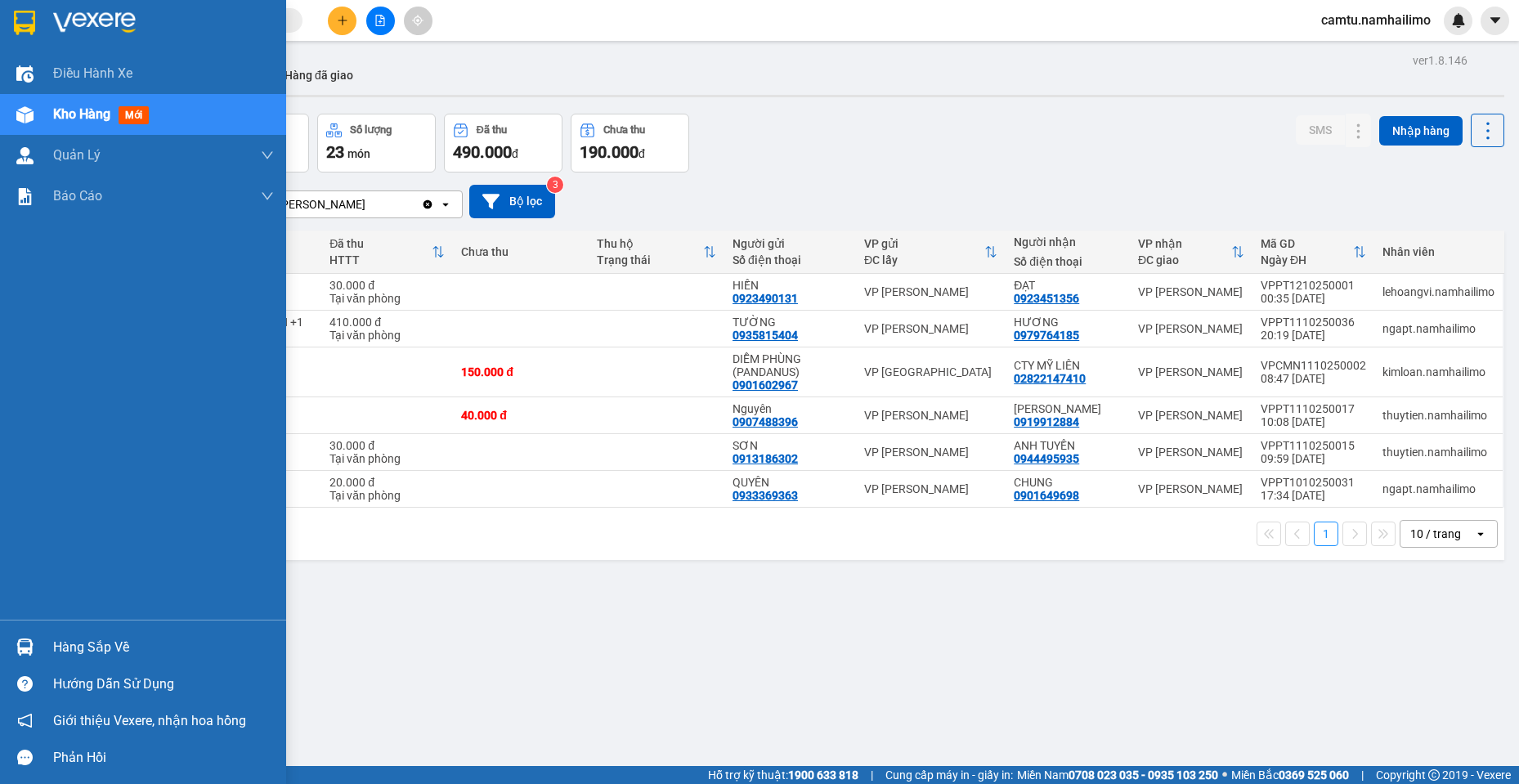
click at [51, 653] on div "Hàng sắp về" at bounding box center [143, 646] width 286 height 37
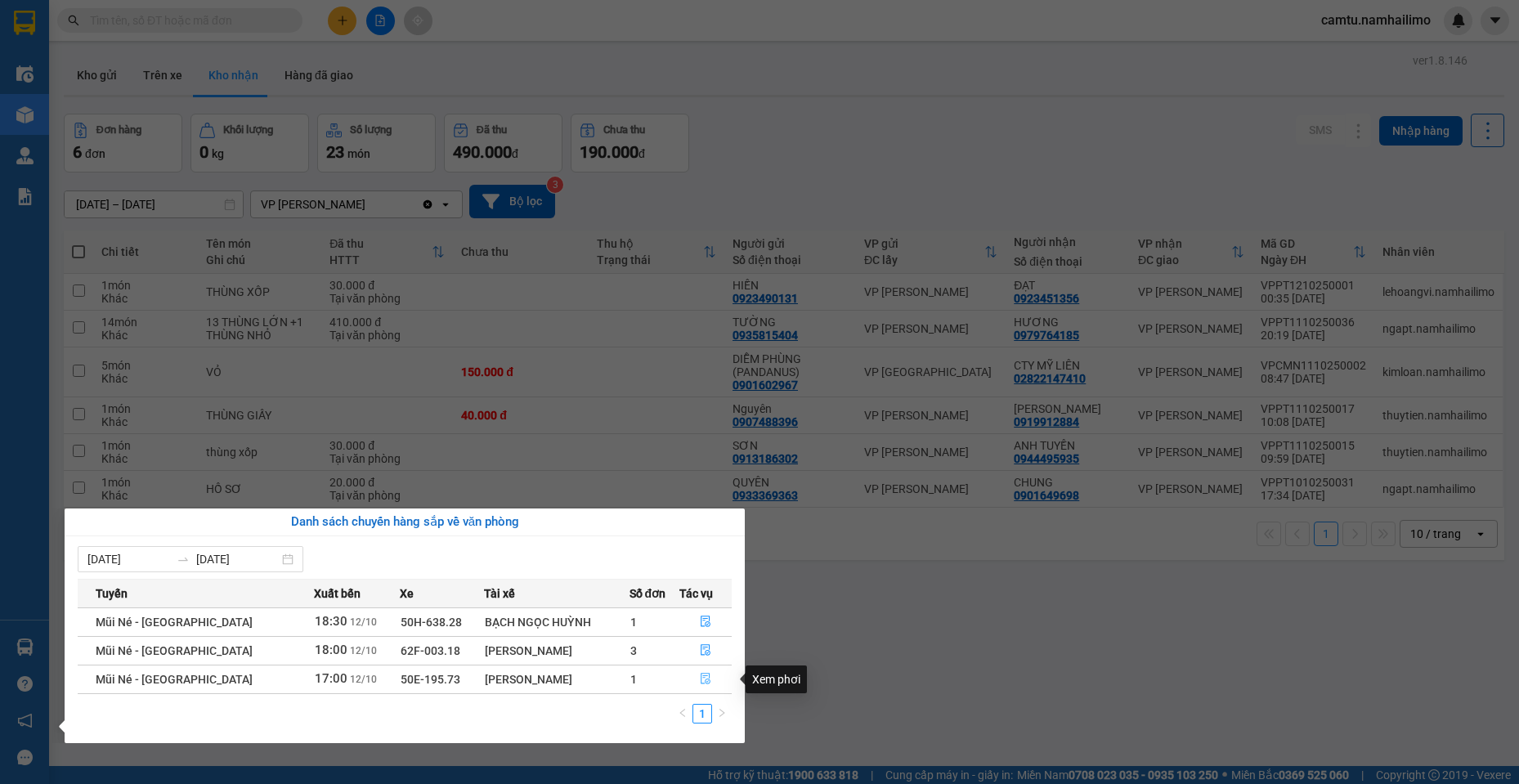
click at [703, 686] on span "file-done" at bounding box center [705, 679] width 11 height 13
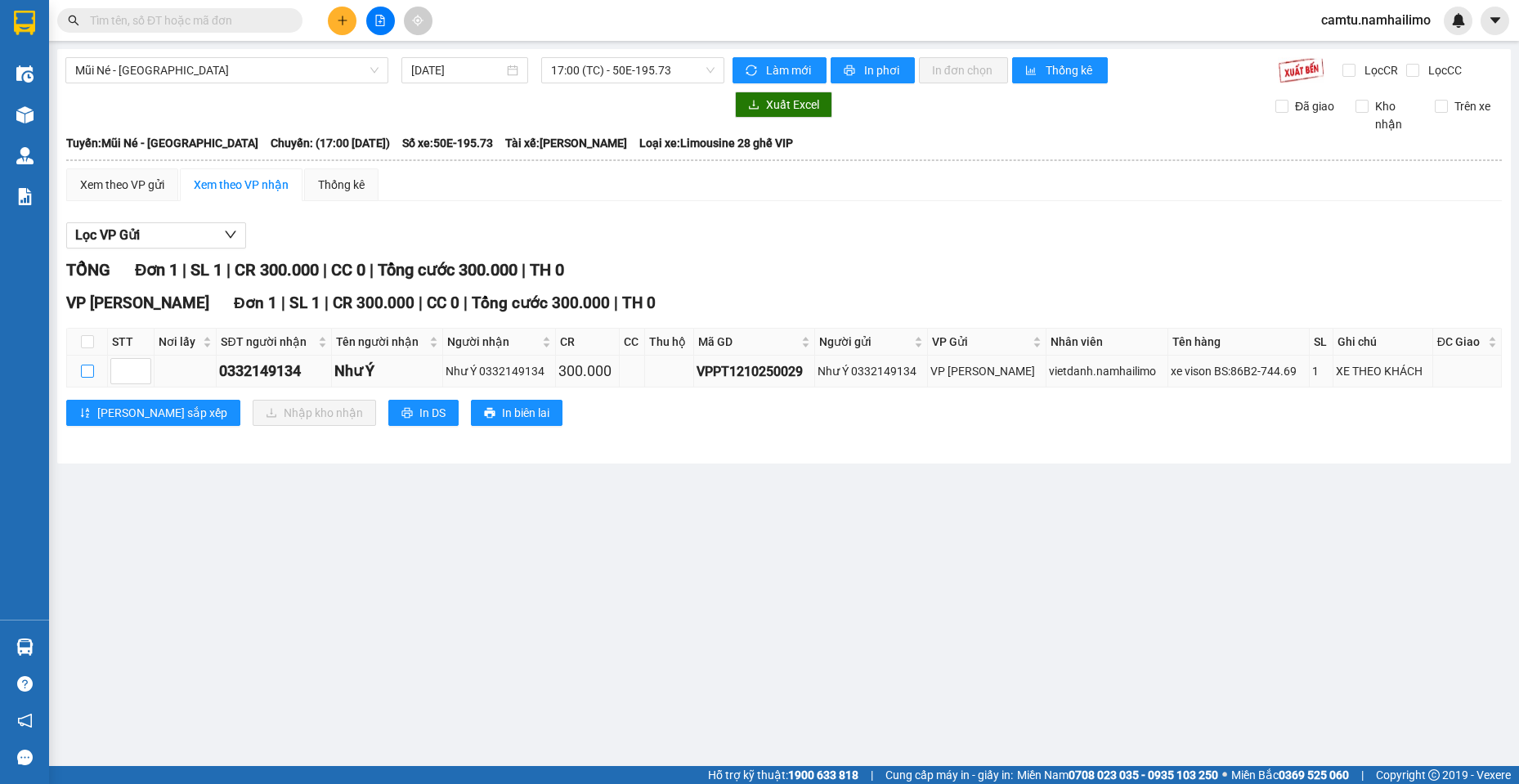
click at [90, 374] on input "checkbox" at bounding box center [87, 372] width 13 height 13
checkbox input "true"
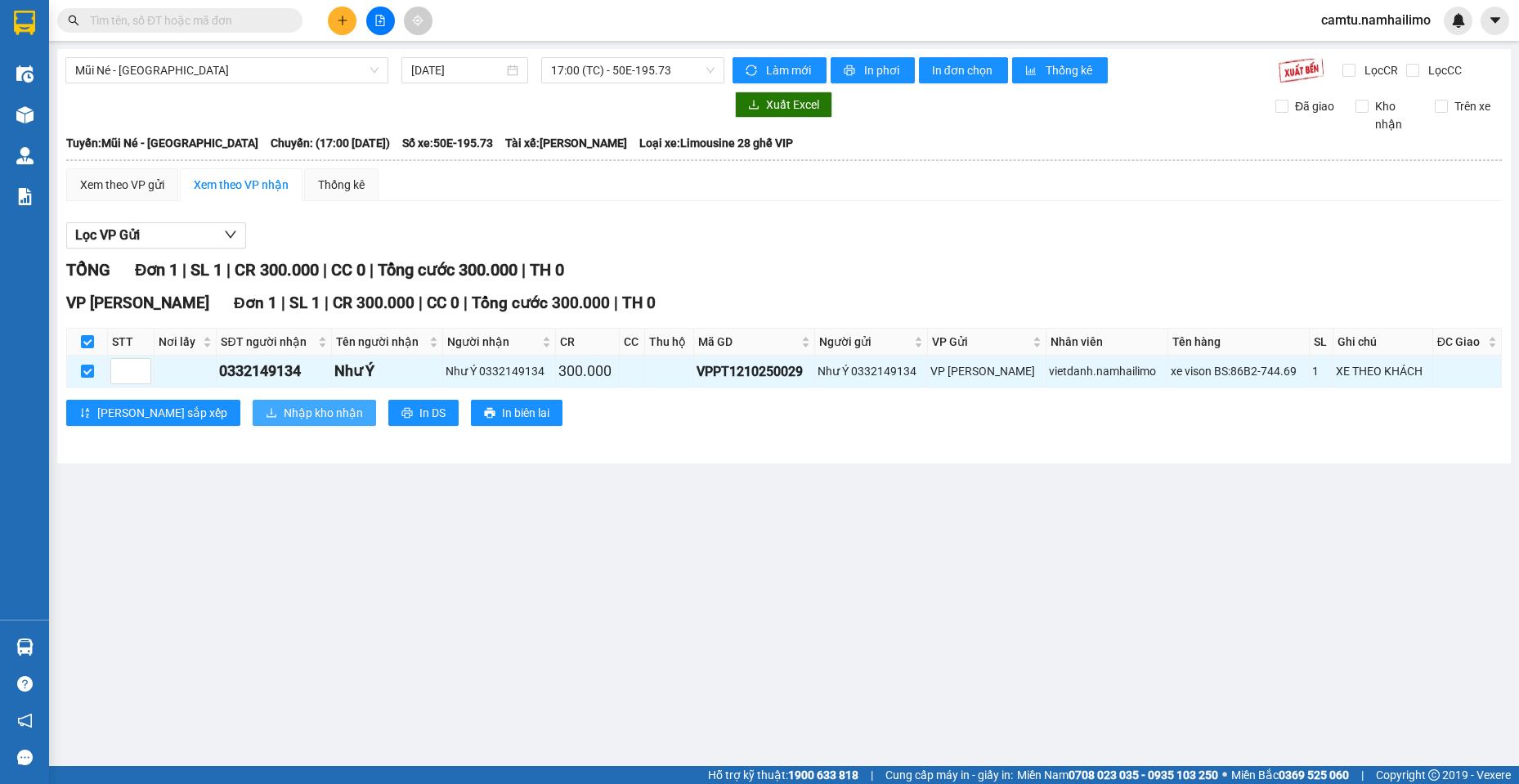
click at [283, 417] on span "Nhập kho nhận" at bounding box center [322, 412] width 79 height 18
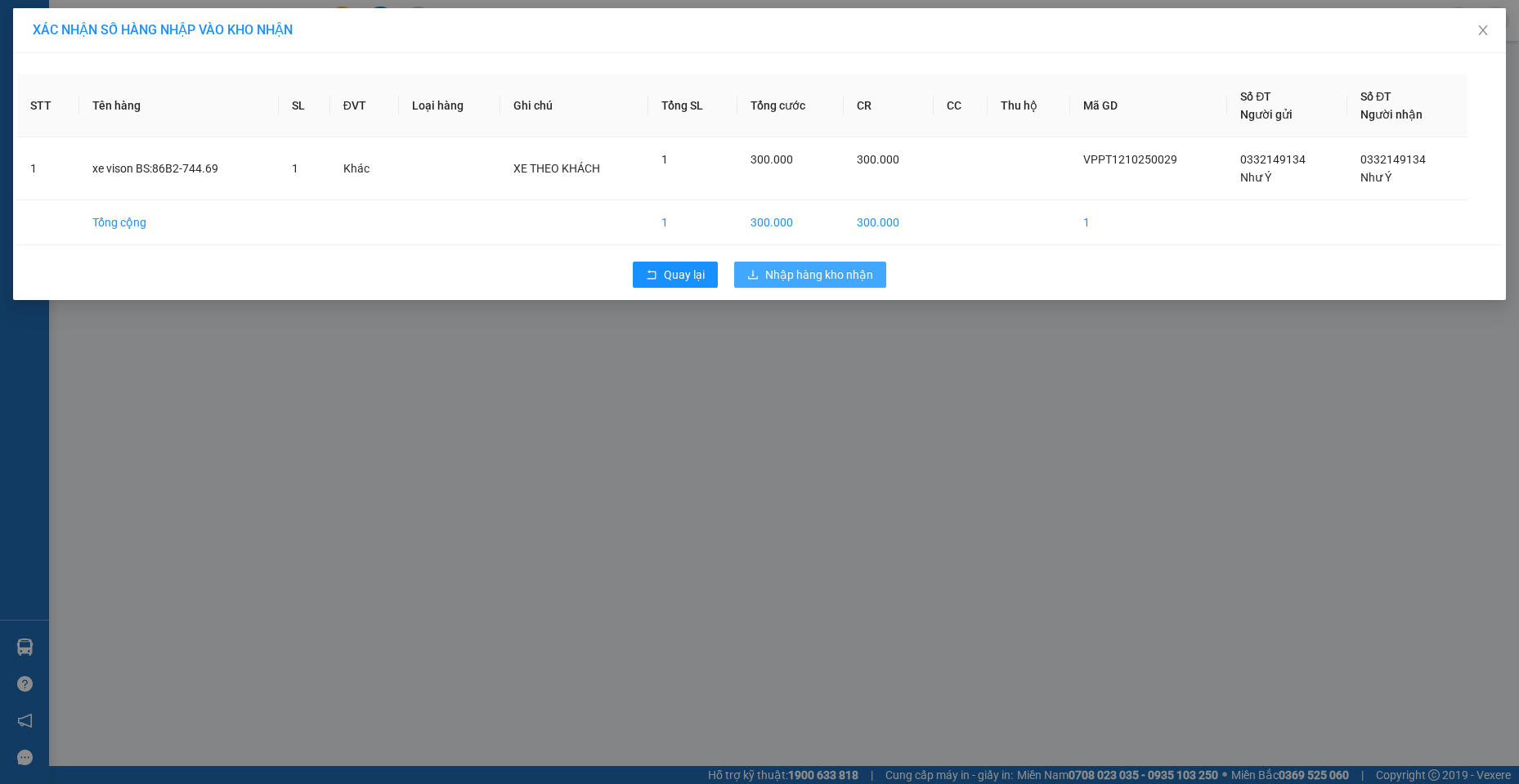
click at [806, 272] on span "Nhập hàng kho nhận" at bounding box center [819, 275] width 108 height 18
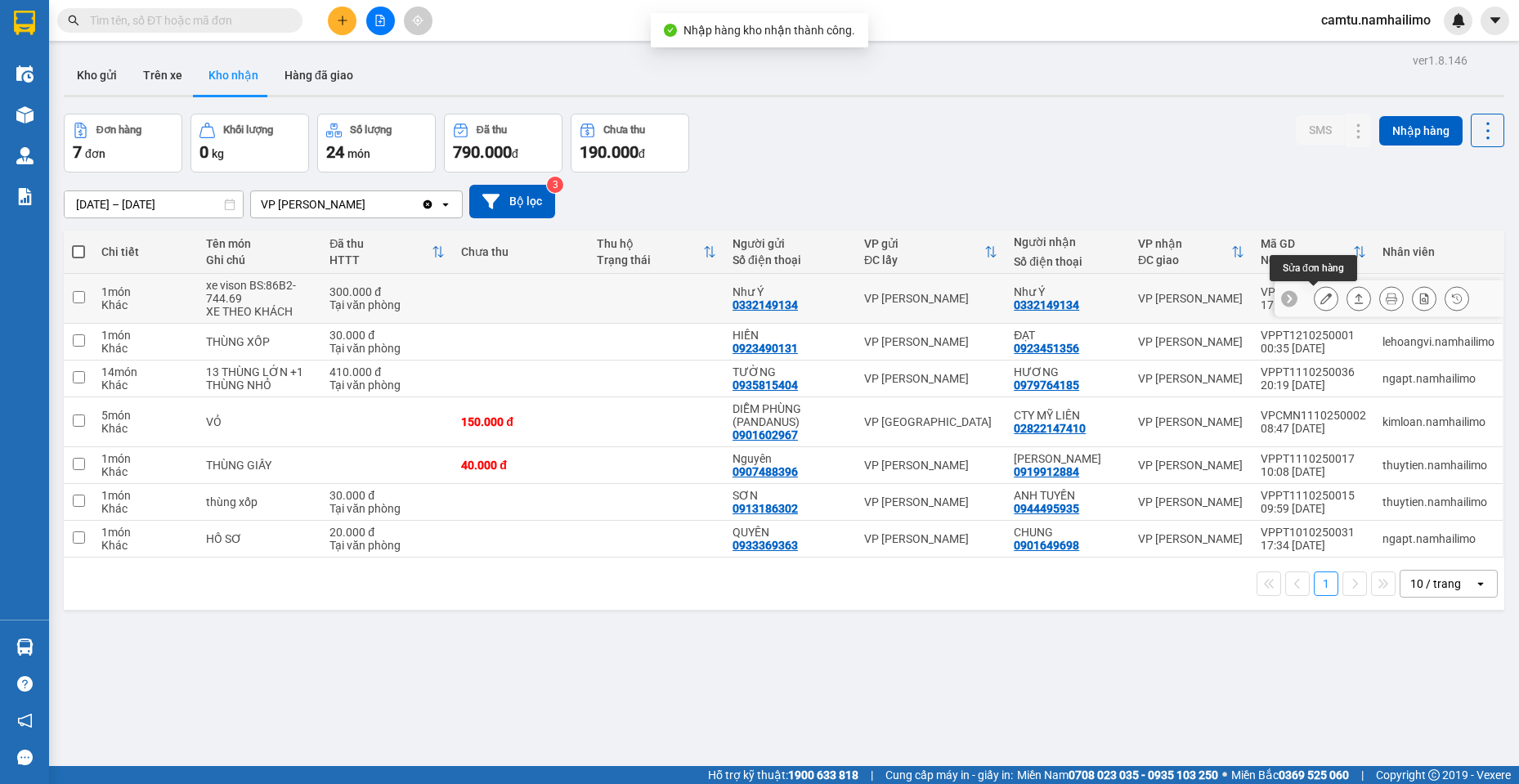
click at [1315, 290] on button at bounding box center [1326, 298] width 23 height 29
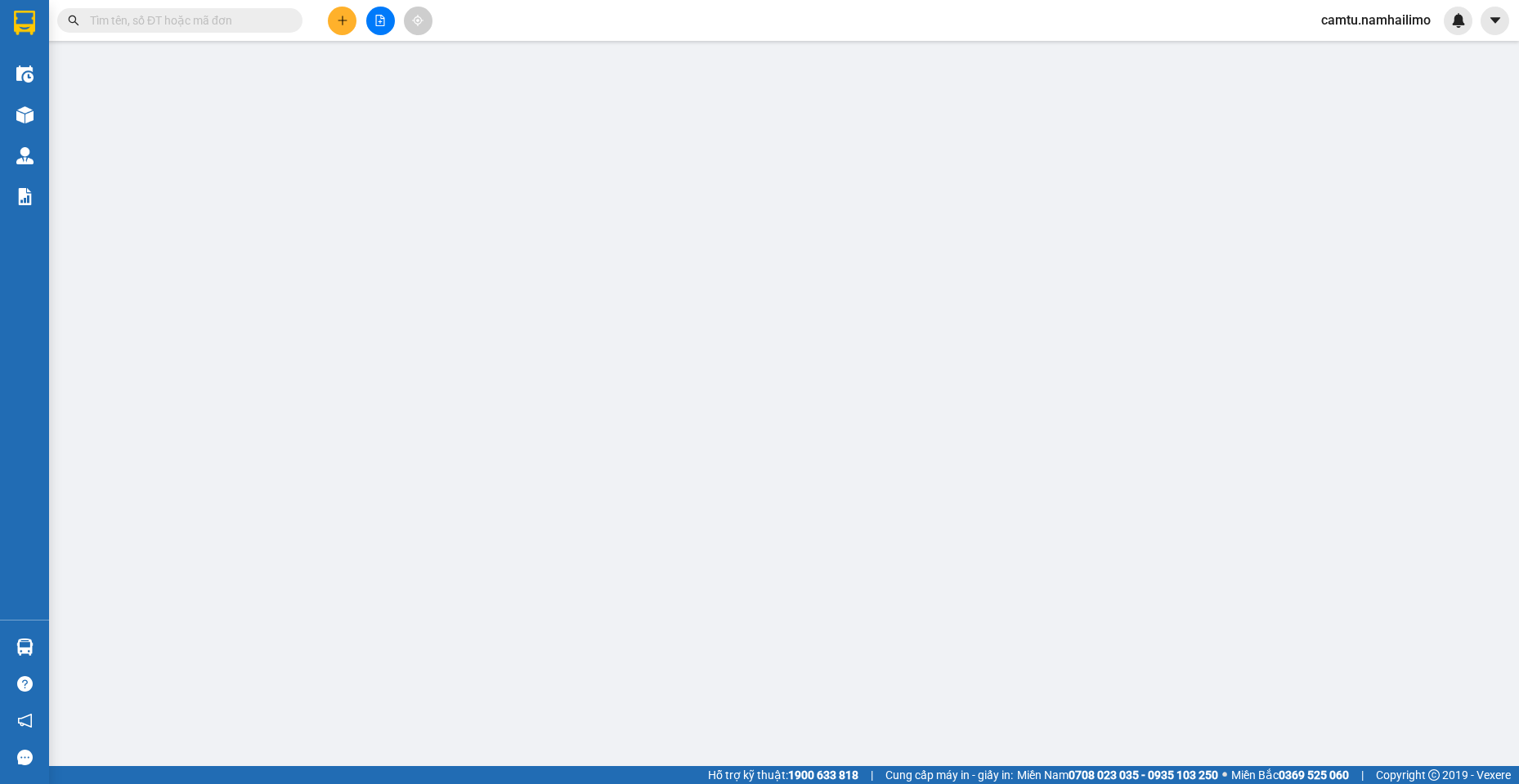
type input "0332149134"
type input "Như Ý"
type input "0332149134"
type input "Như Ý"
type input "300.000"
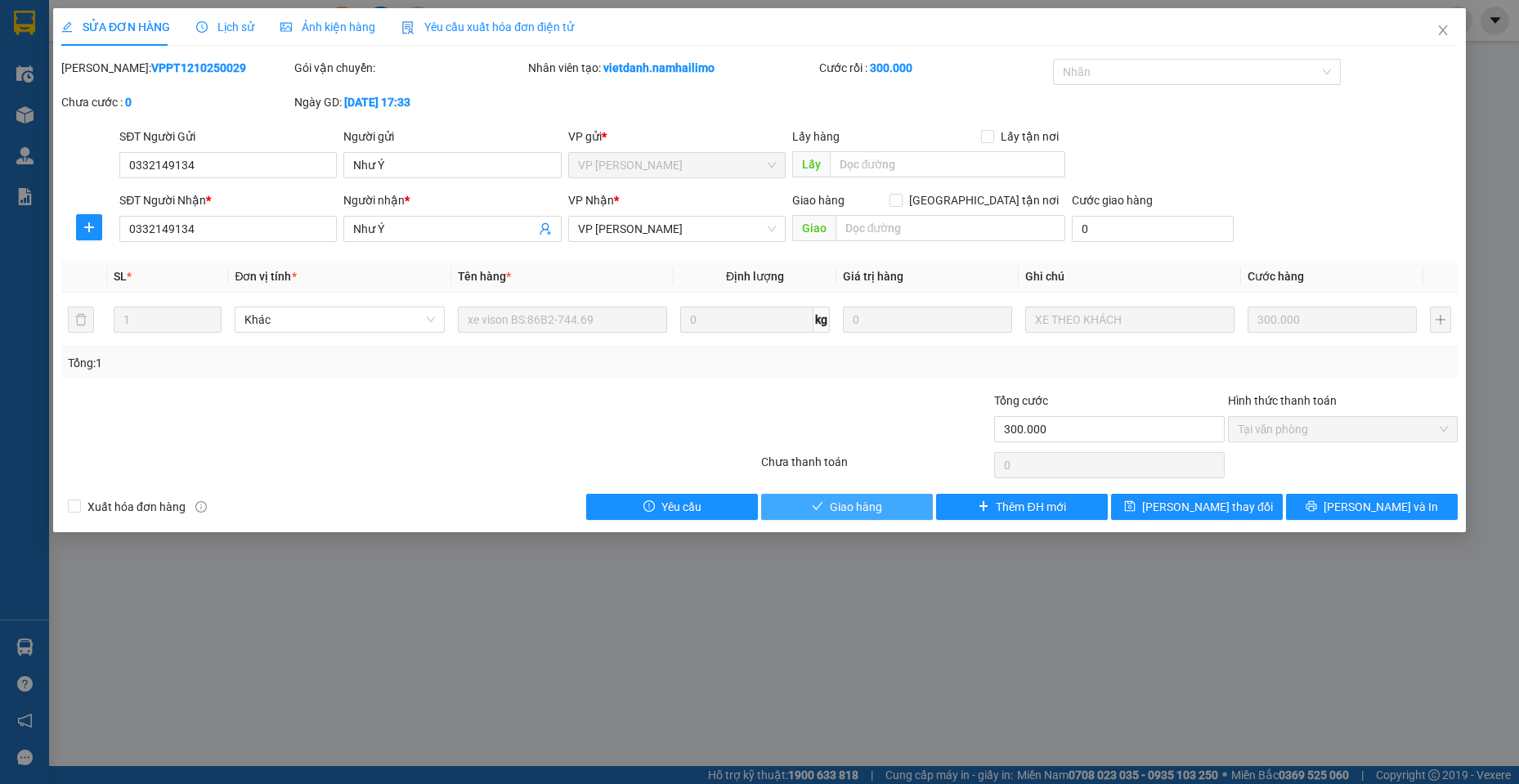
click at [894, 508] on button "Giao hàng" at bounding box center [847, 507] width 172 height 27
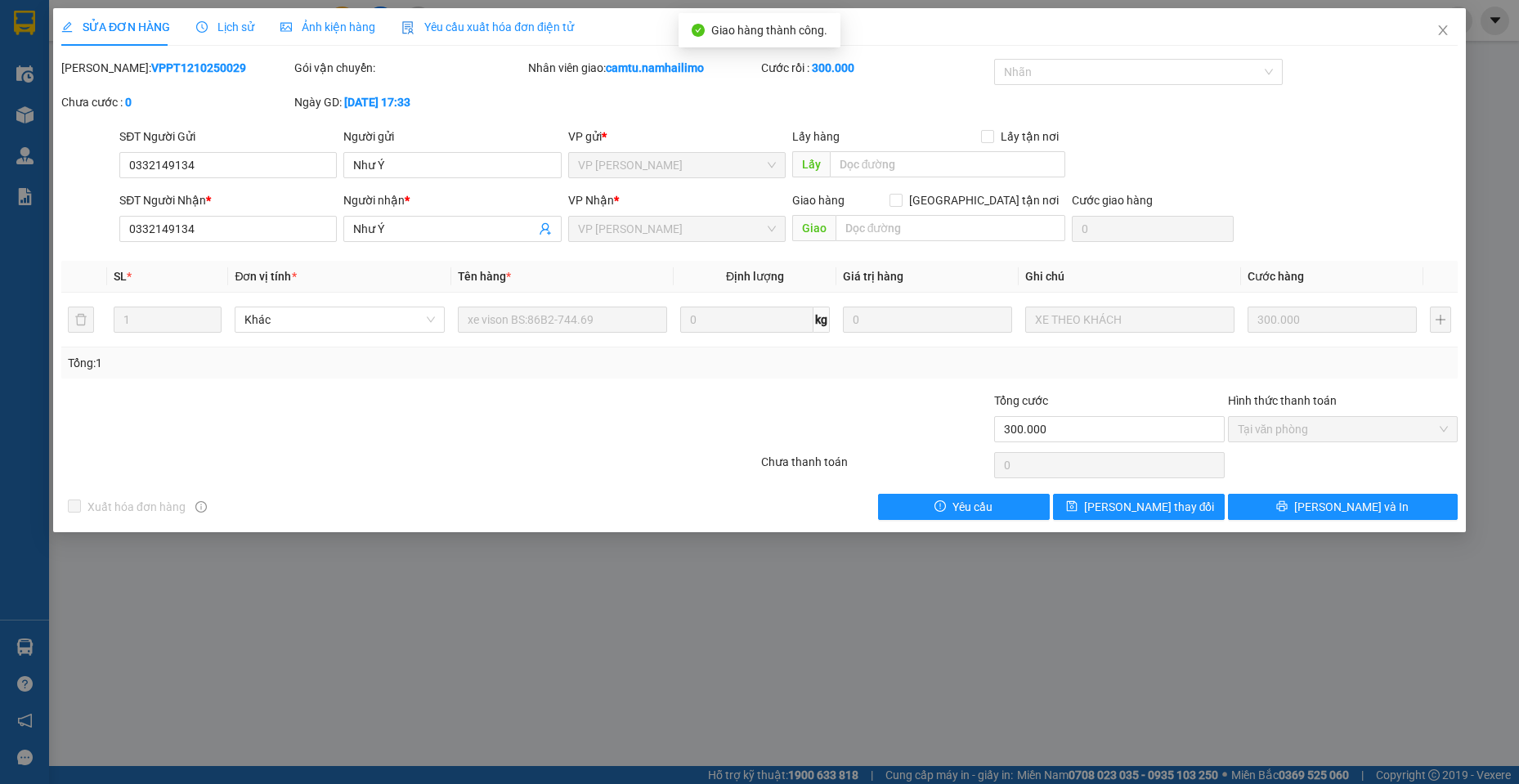
click at [313, 648] on div "SỬA ĐƠN HÀNG Lịch sử Ảnh kiện hàng Yêu cầu xuất hóa đơn điện tử Total Paid Fee …" at bounding box center [760, 392] width 1519 height 784
click at [1440, 28] on icon "close" at bounding box center [1442, 30] width 9 height 10
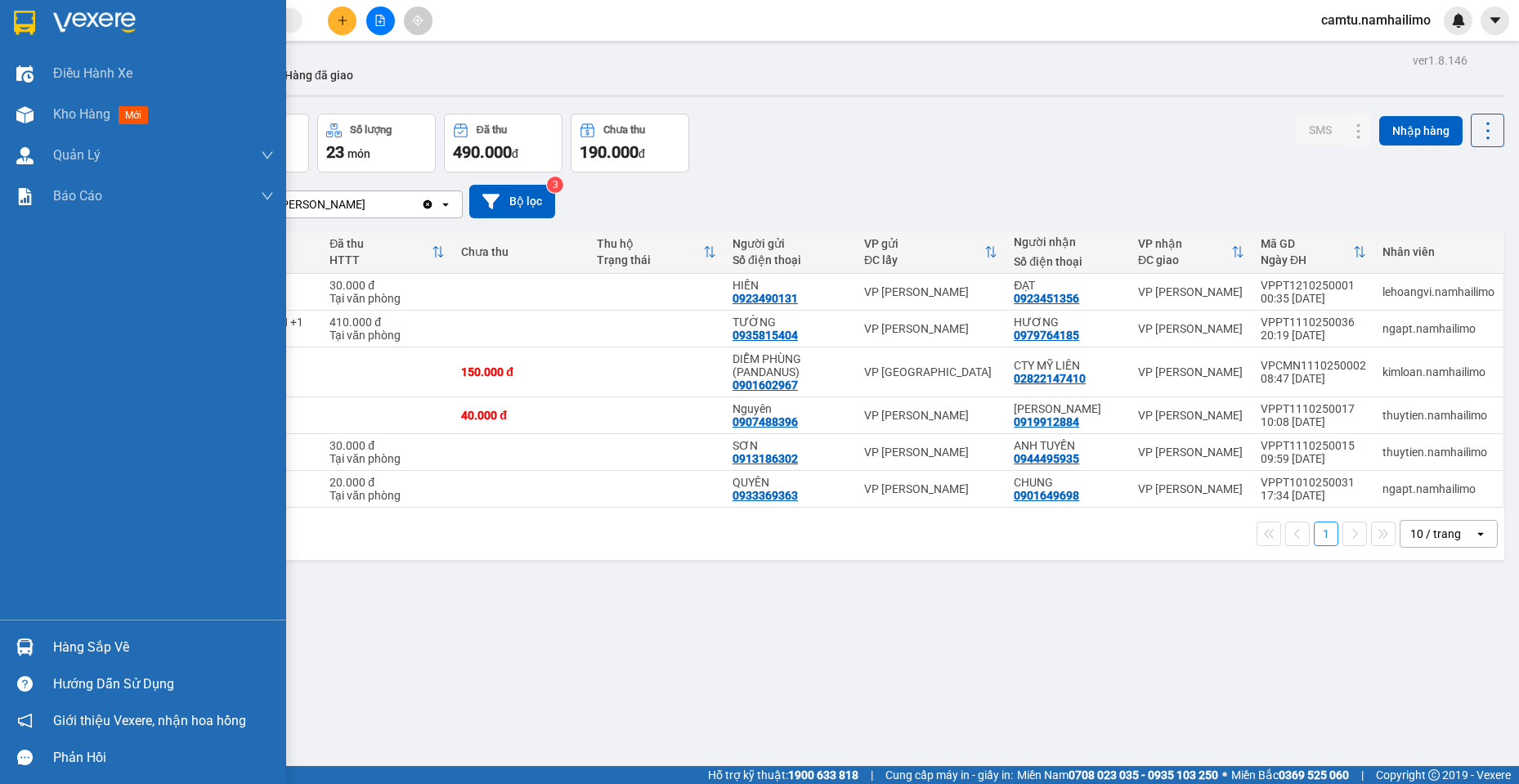
click at [45, 650] on div "Hàng sắp về" at bounding box center [143, 646] width 286 height 37
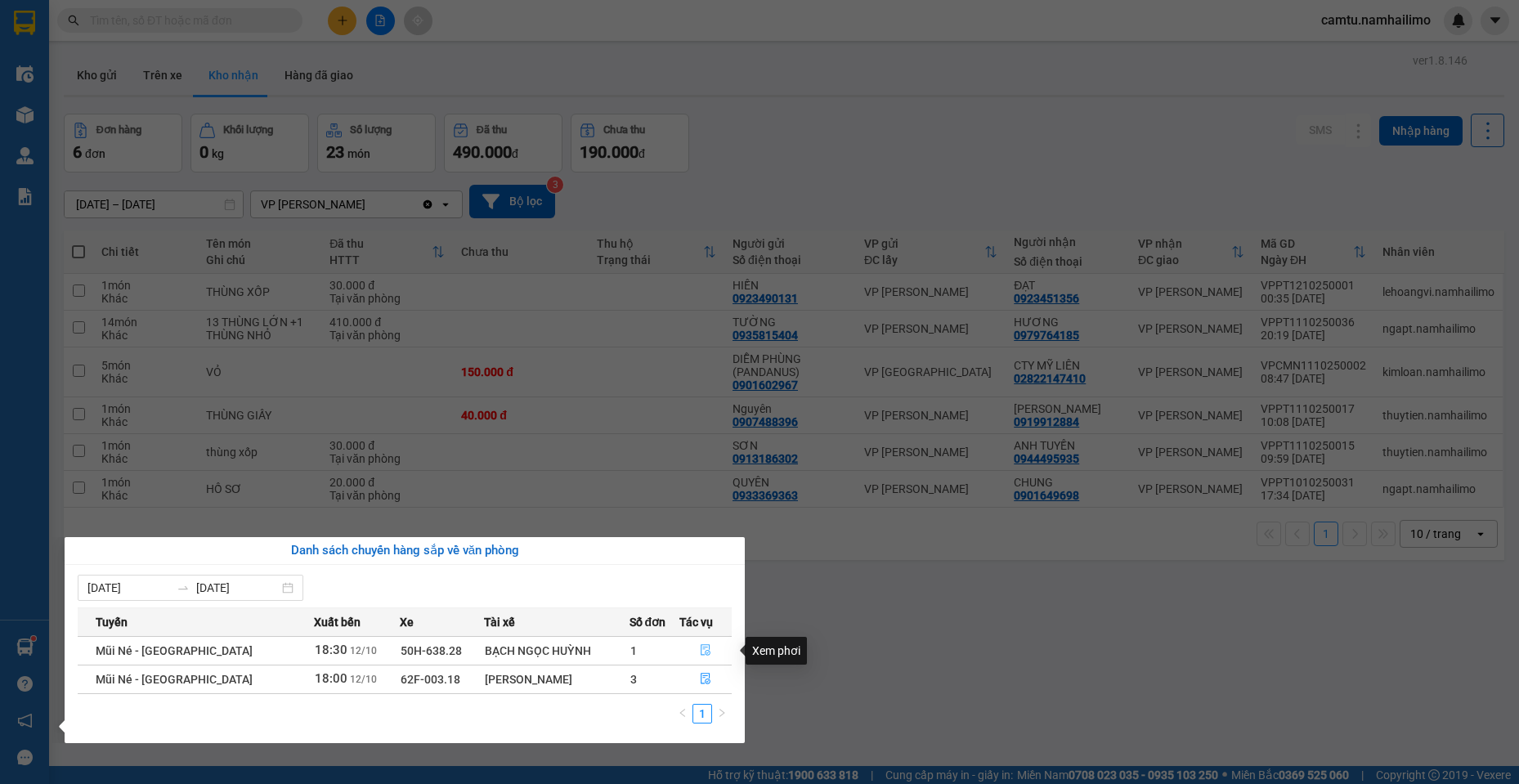
click at [700, 651] on icon "file-done" at bounding box center [705, 650] width 11 height 11
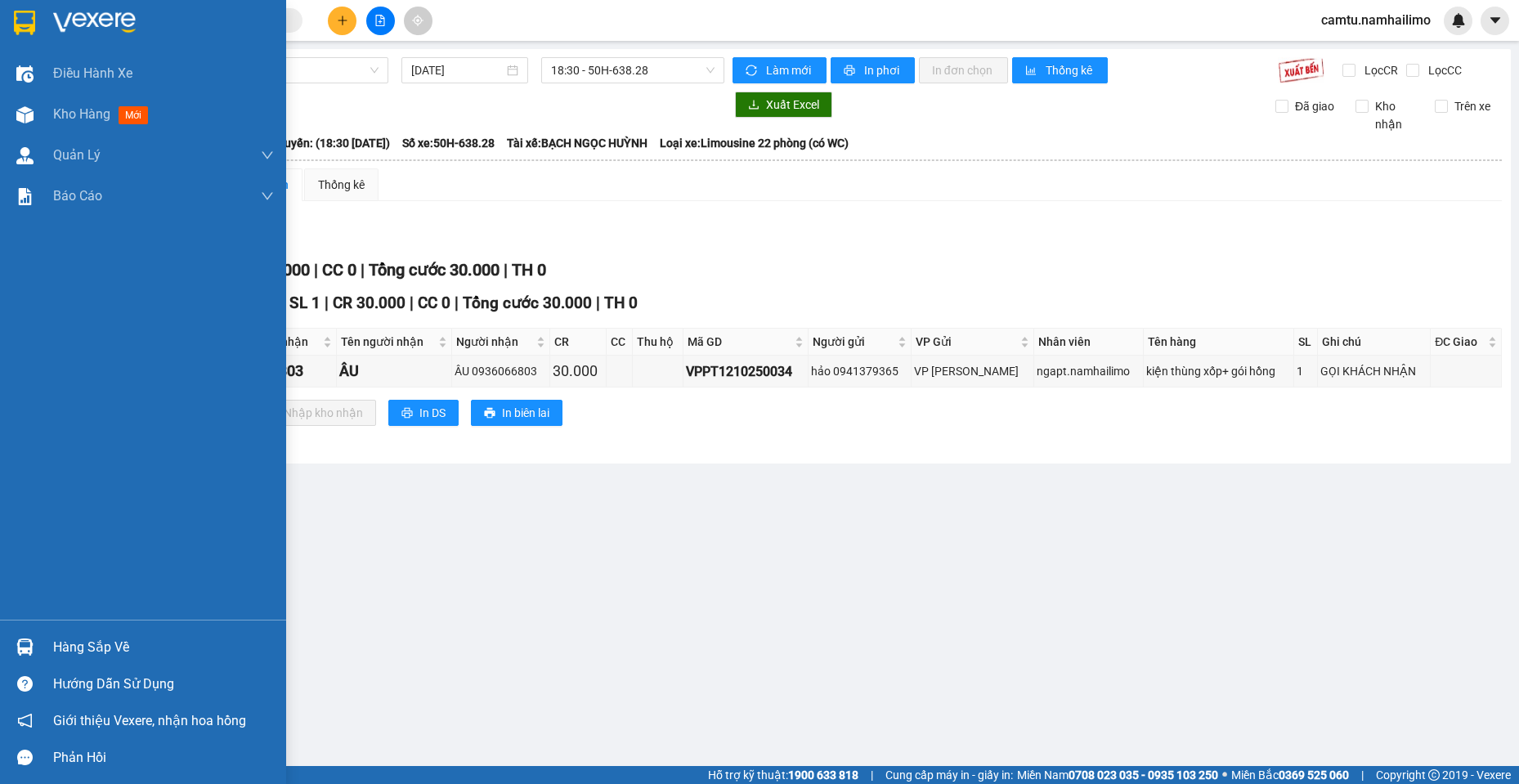
click at [48, 645] on div "Hàng sắp về" at bounding box center [143, 646] width 286 height 37
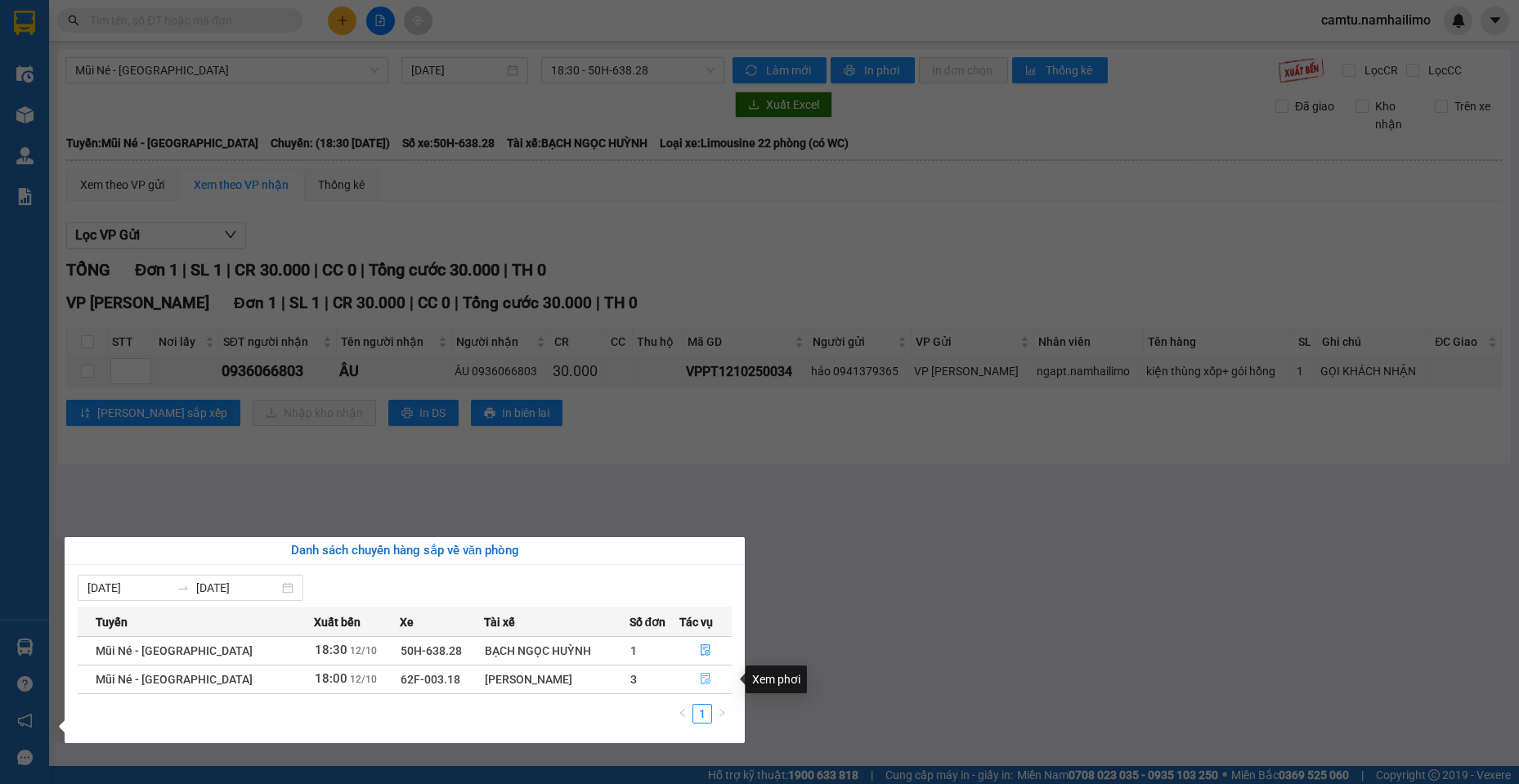
click at [695, 690] on button "button" at bounding box center [706, 679] width 51 height 27
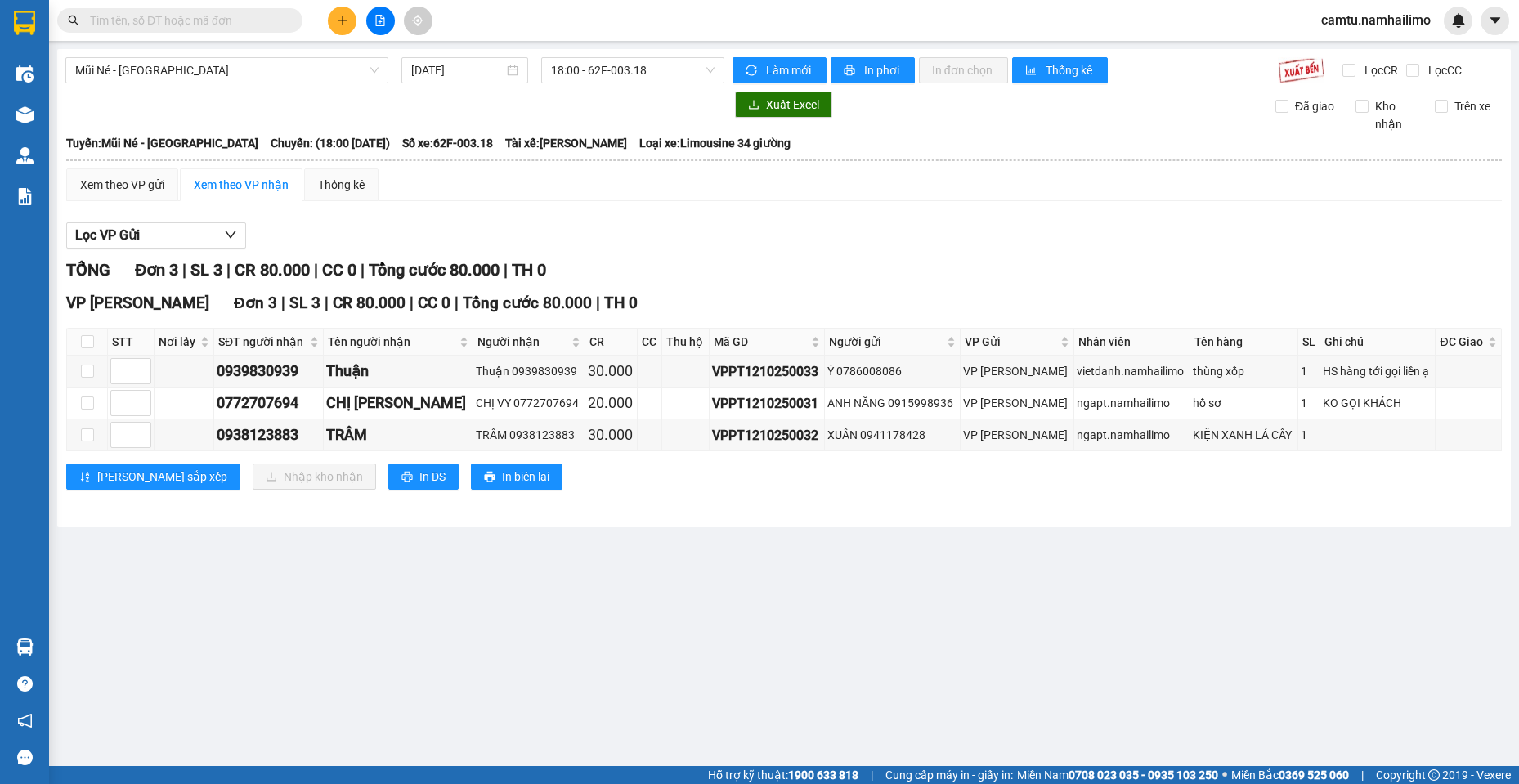
click at [695, 690] on main "Mũi Né - [GEOGRAPHIC_DATA] [DATE] 18:00 - 62F-003.18 Làm mới In phơi In đơn chọ…" at bounding box center [760, 383] width 1519 height 766
click at [164, 18] on input "text" at bounding box center [186, 20] width 193 height 18
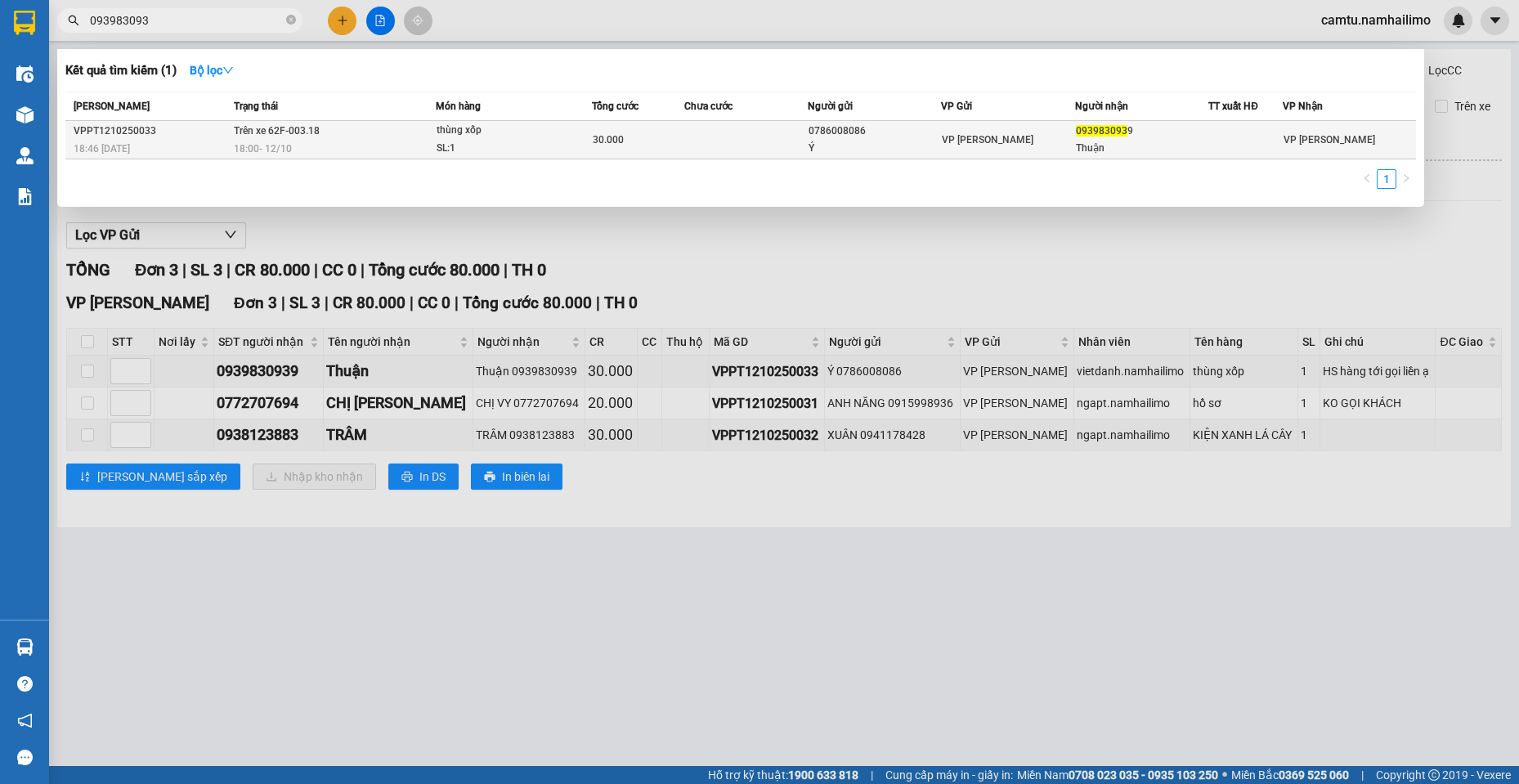
type input "093983093"
click at [374, 151] on div "18:00 [DATE]" at bounding box center [334, 148] width 201 height 18
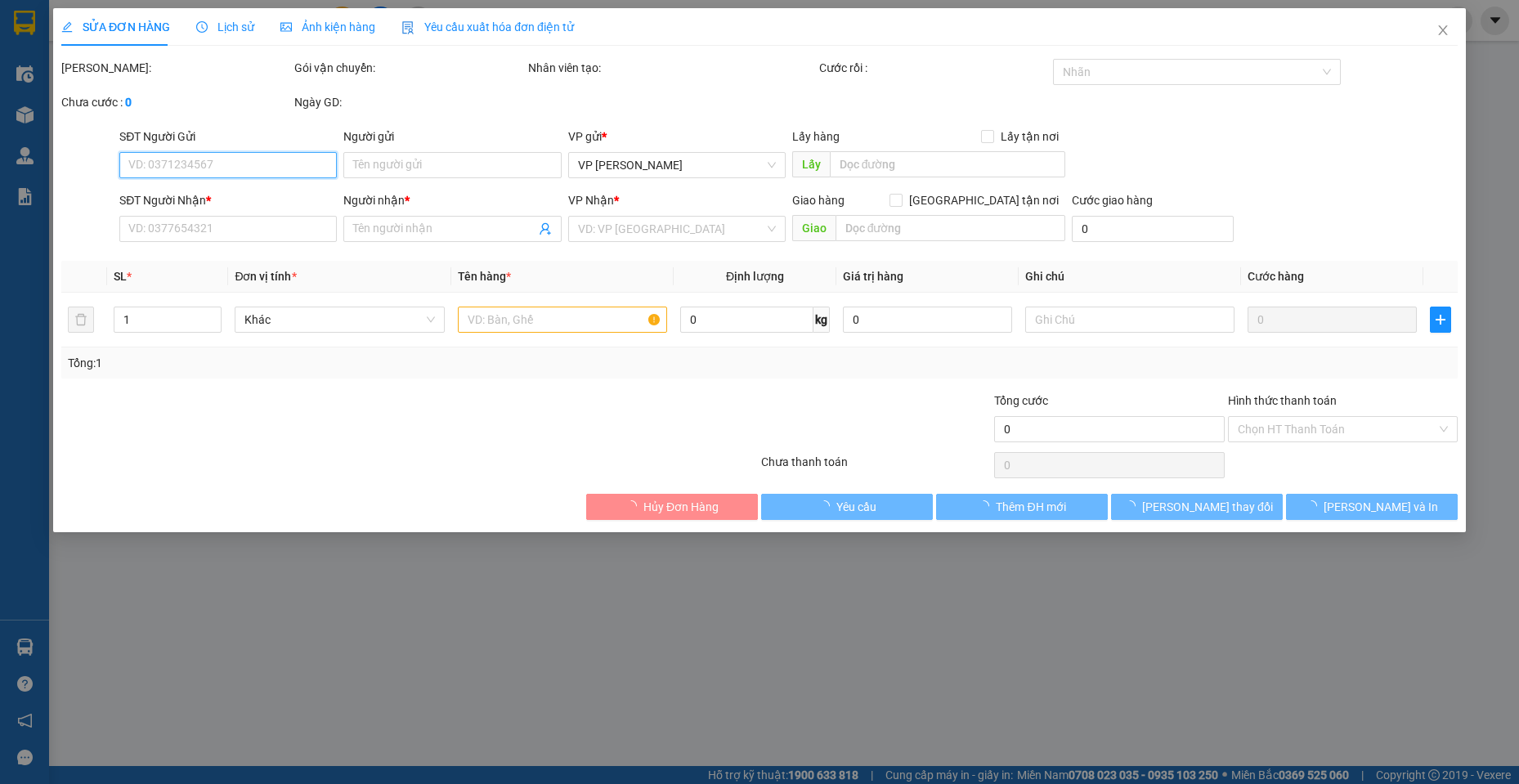
type input "0786008086"
type input "Ý"
type input "0939830939"
type input "Thuận"
type input "30.000"
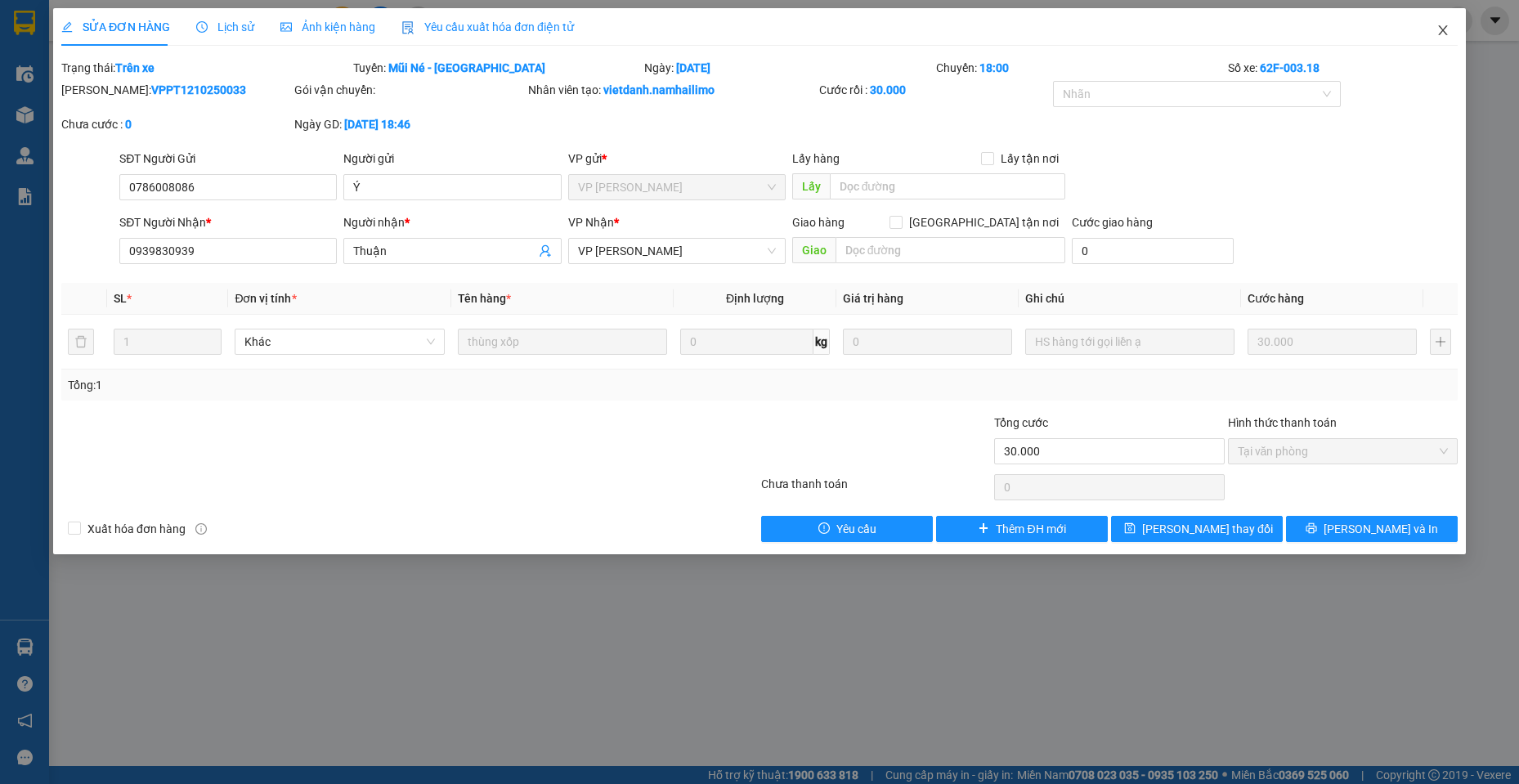
click at [1436, 38] on span "Close" at bounding box center [1443, 31] width 46 height 46
